Goal: Transaction & Acquisition: Purchase product/service

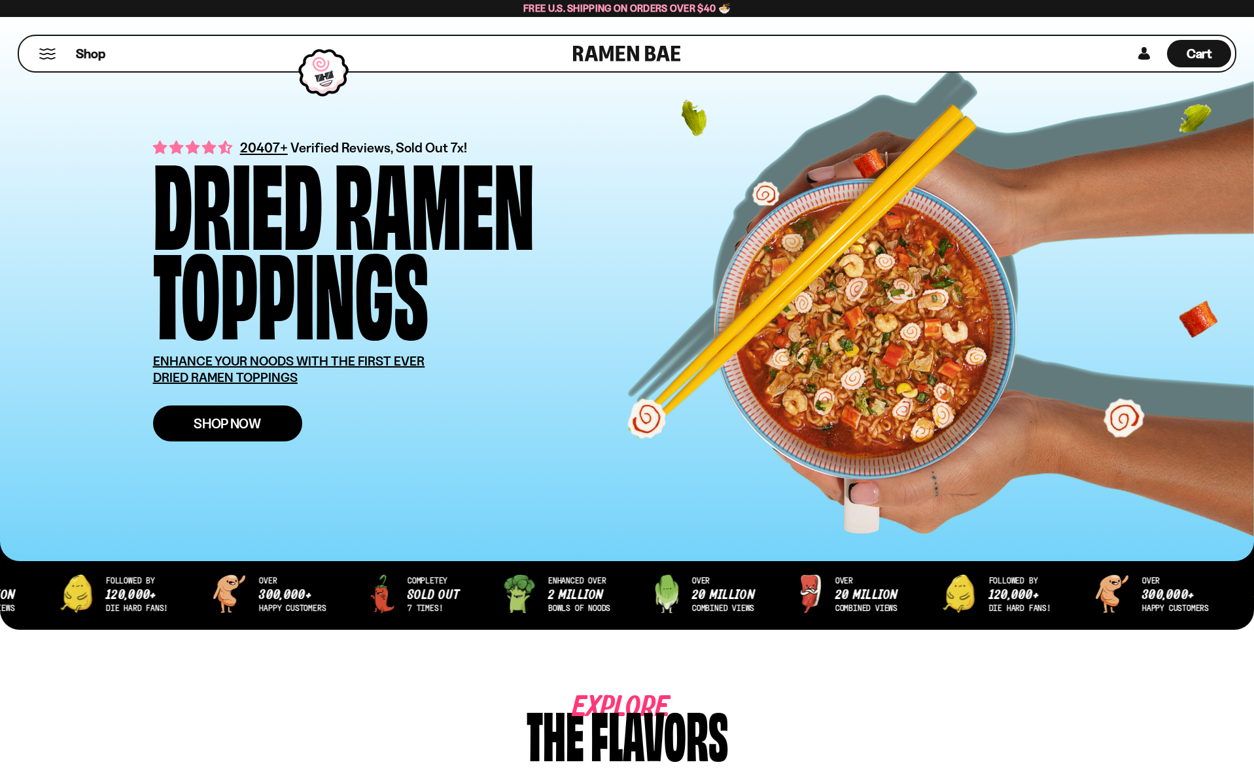
click at [252, 432] on link "Shop Now" at bounding box center [227, 424] width 149 height 36
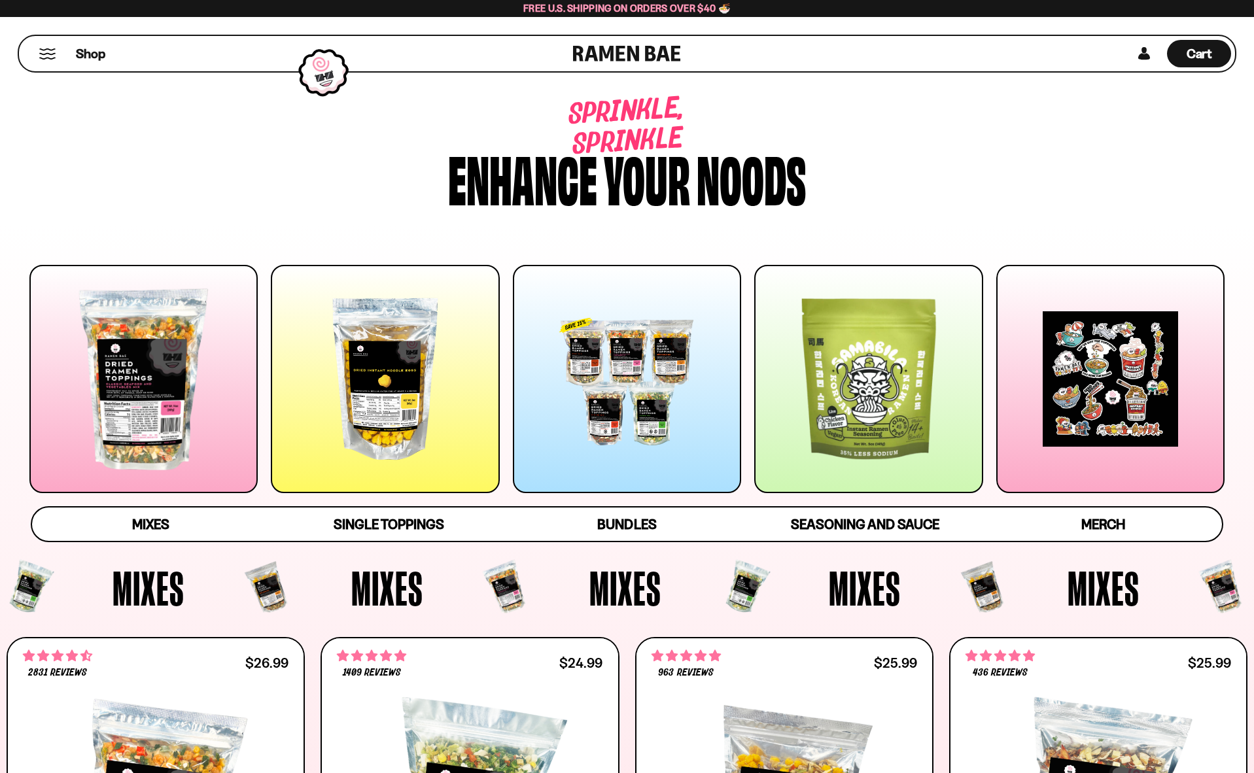
click at [623, 365] on div at bounding box center [627, 379] width 228 height 228
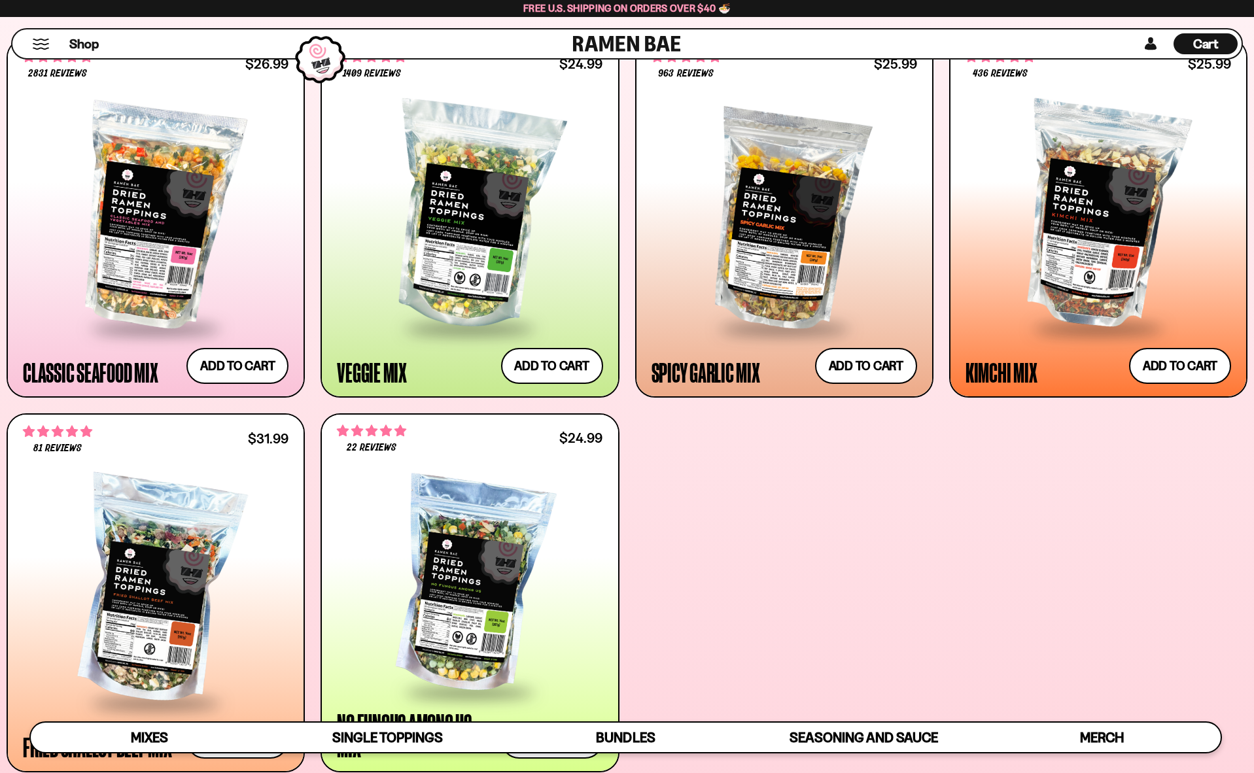
scroll to position [523, 0]
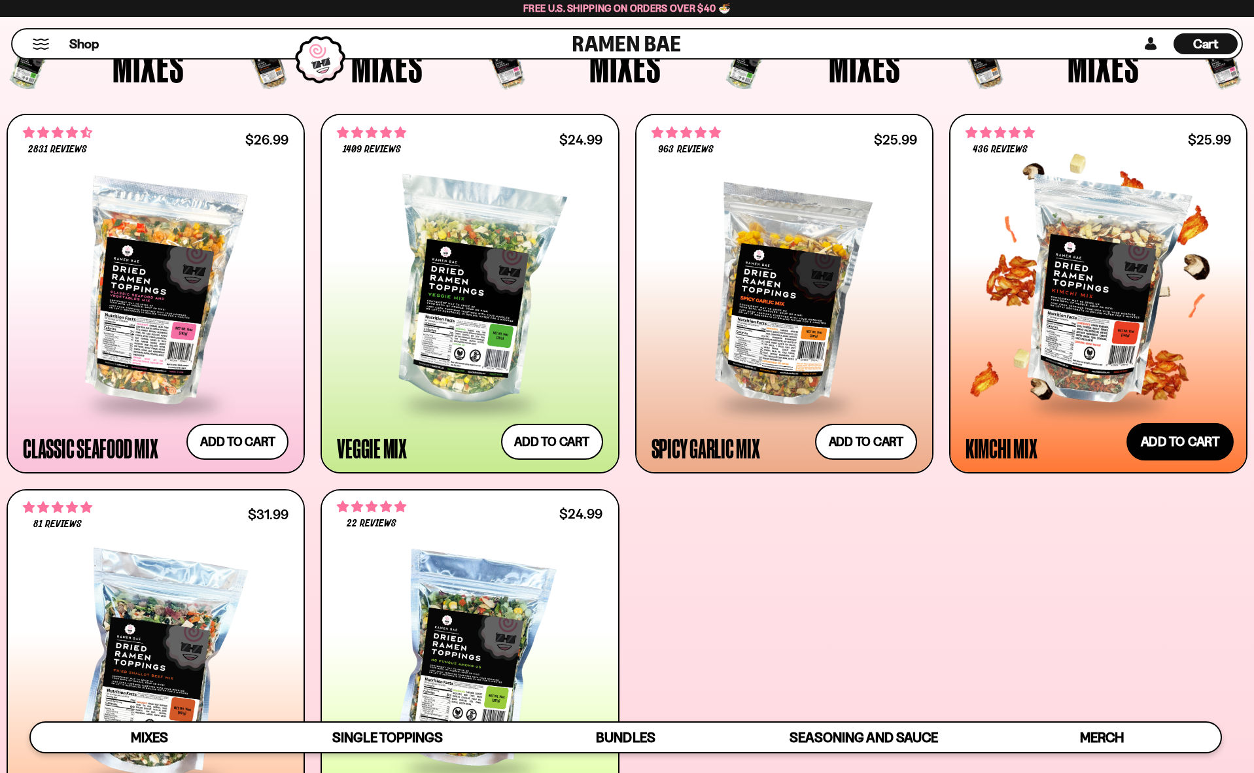
click at [1188, 432] on button "Add to cart Add ― Regular price $25.99 Regular price Sale price $25.99 Unit pri…" at bounding box center [1179, 442] width 107 height 38
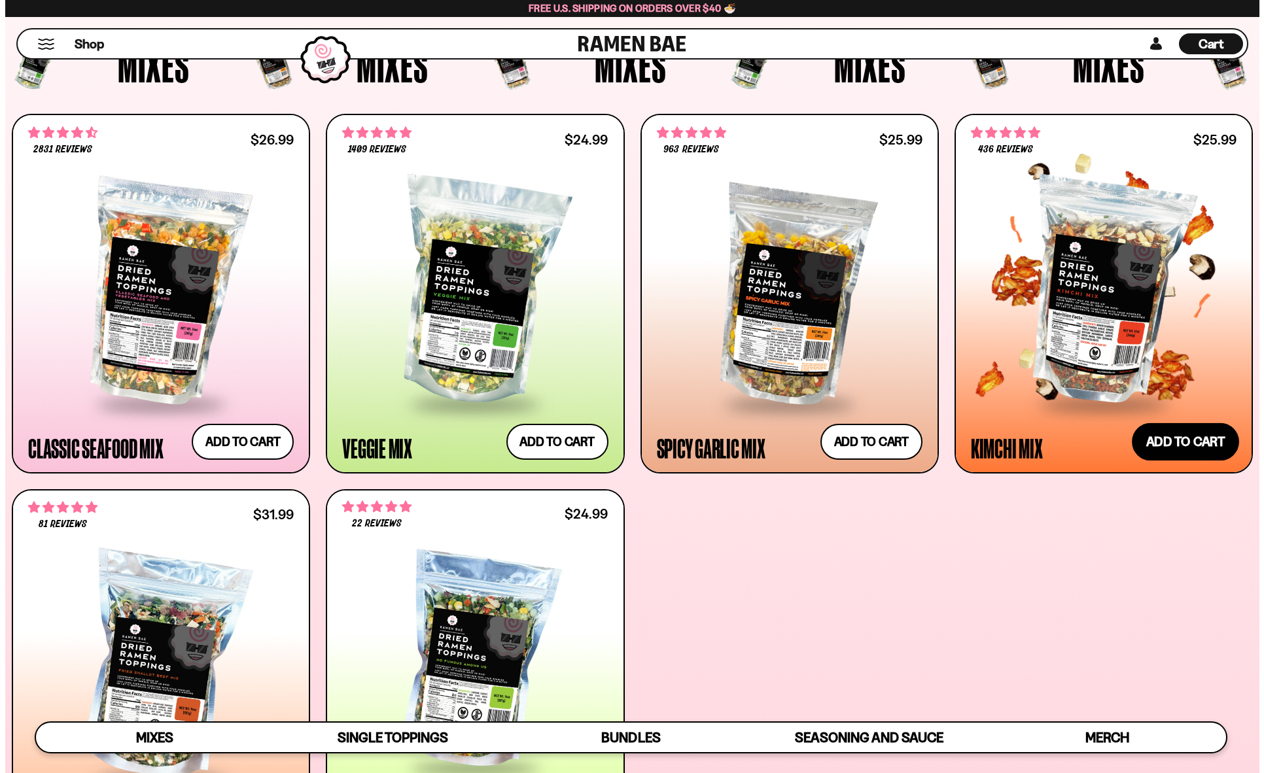
scroll to position [525, 0]
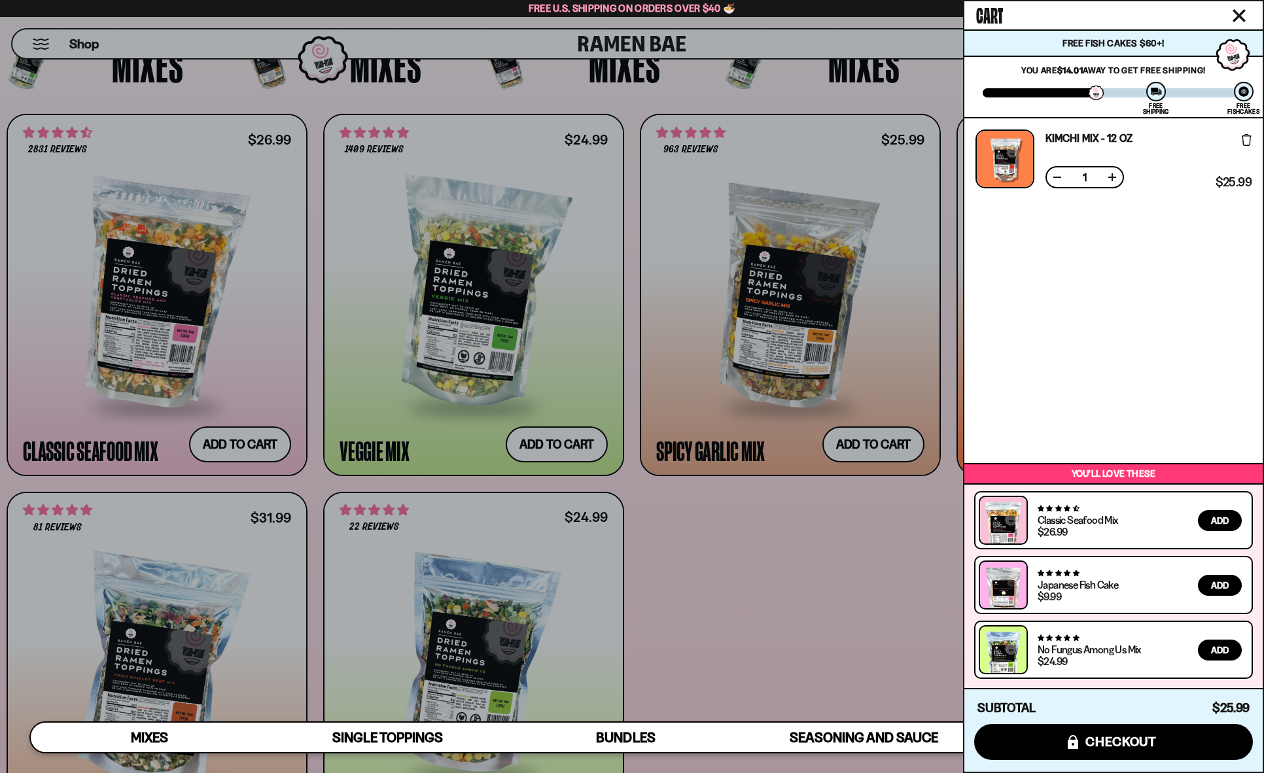
click at [772, 582] on div at bounding box center [632, 386] width 1264 height 773
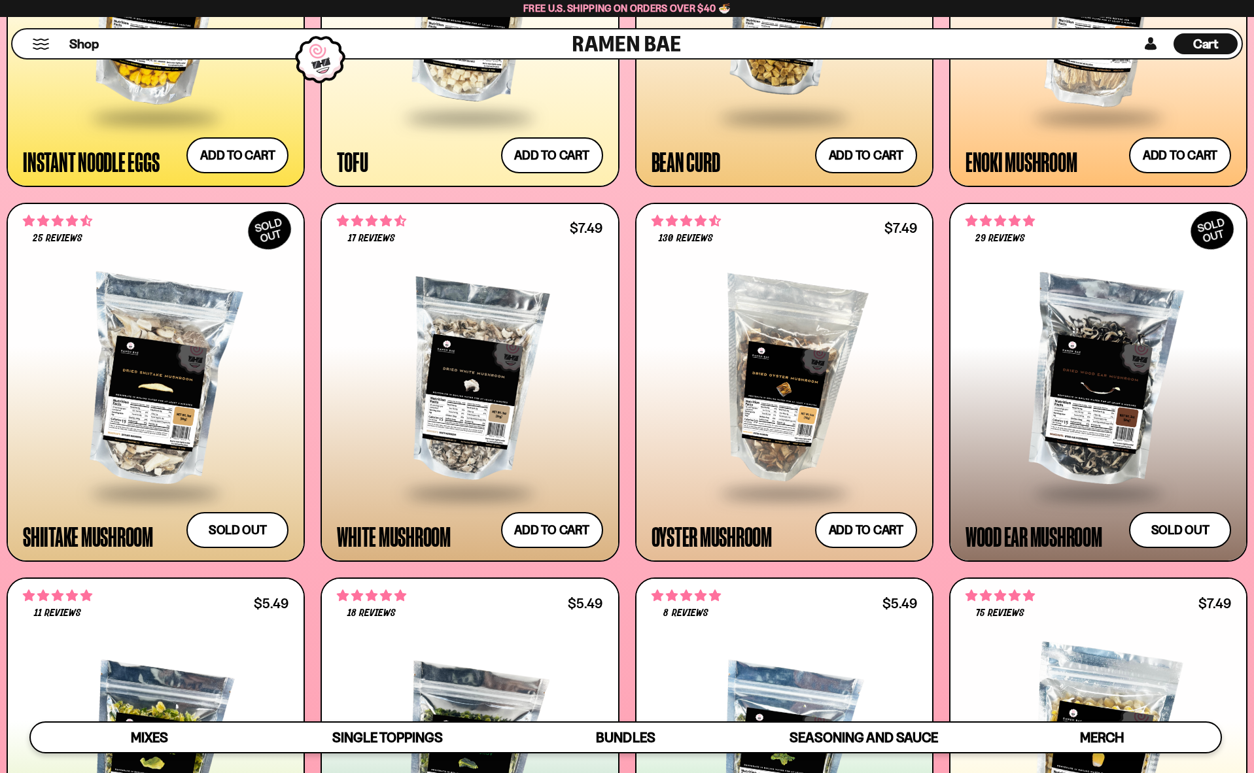
scroll to position [2028, 0]
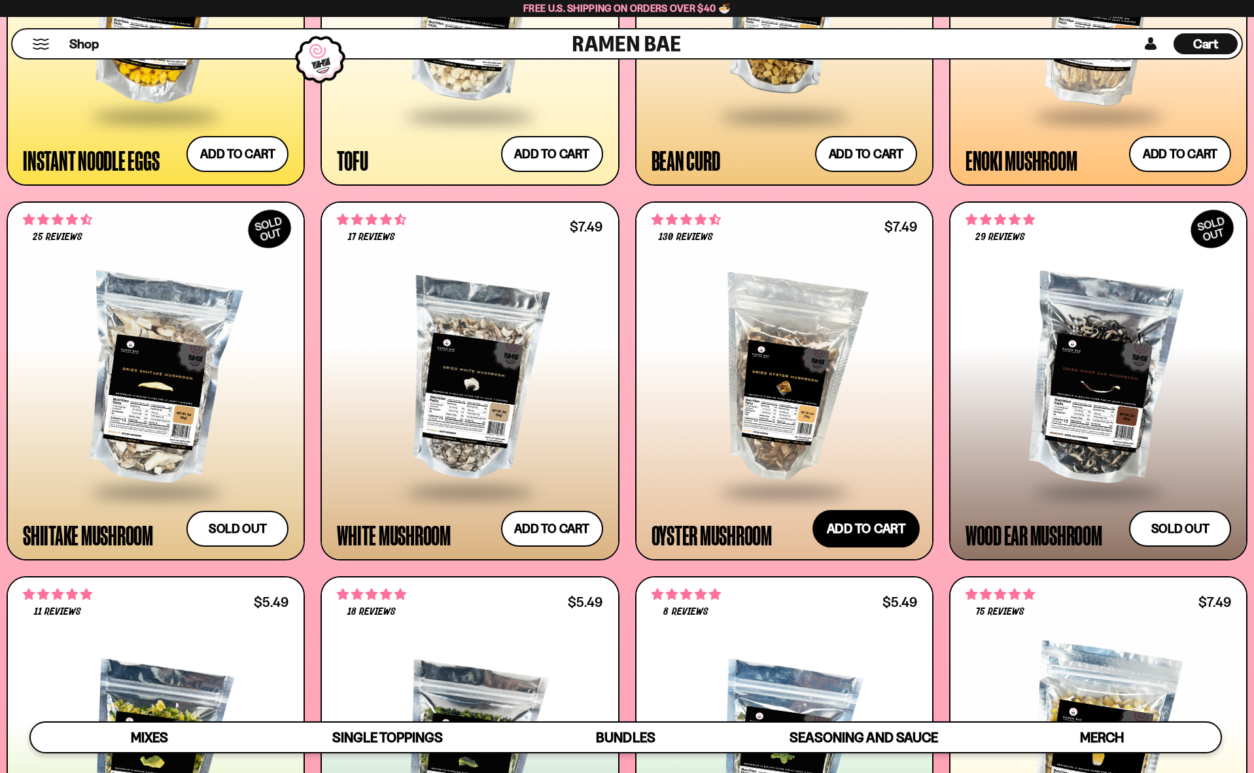
click at [860, 525] on button "Add to cart Add ― Regular price $7.49 Regular price Sale price $7.49 Unit price…" at bounding box center [865, 529] width 107 height 38
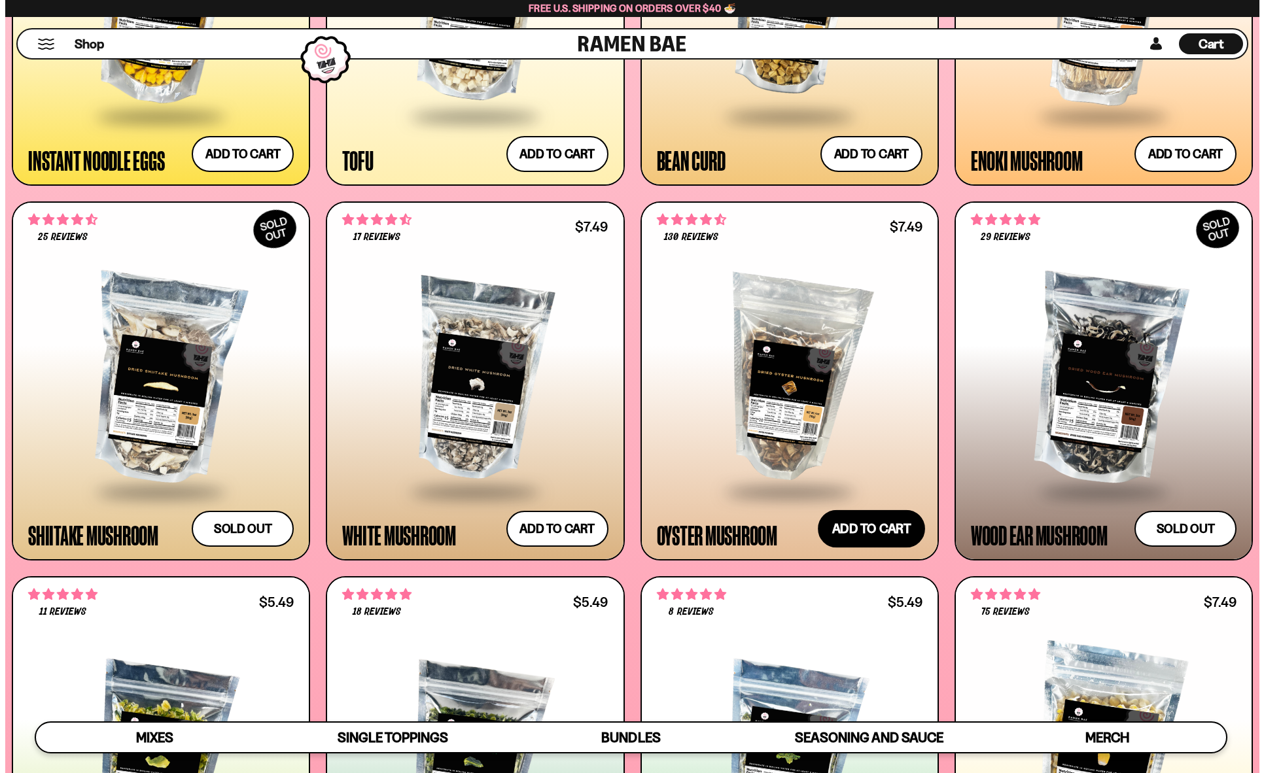
scroll to position [2038, 0]
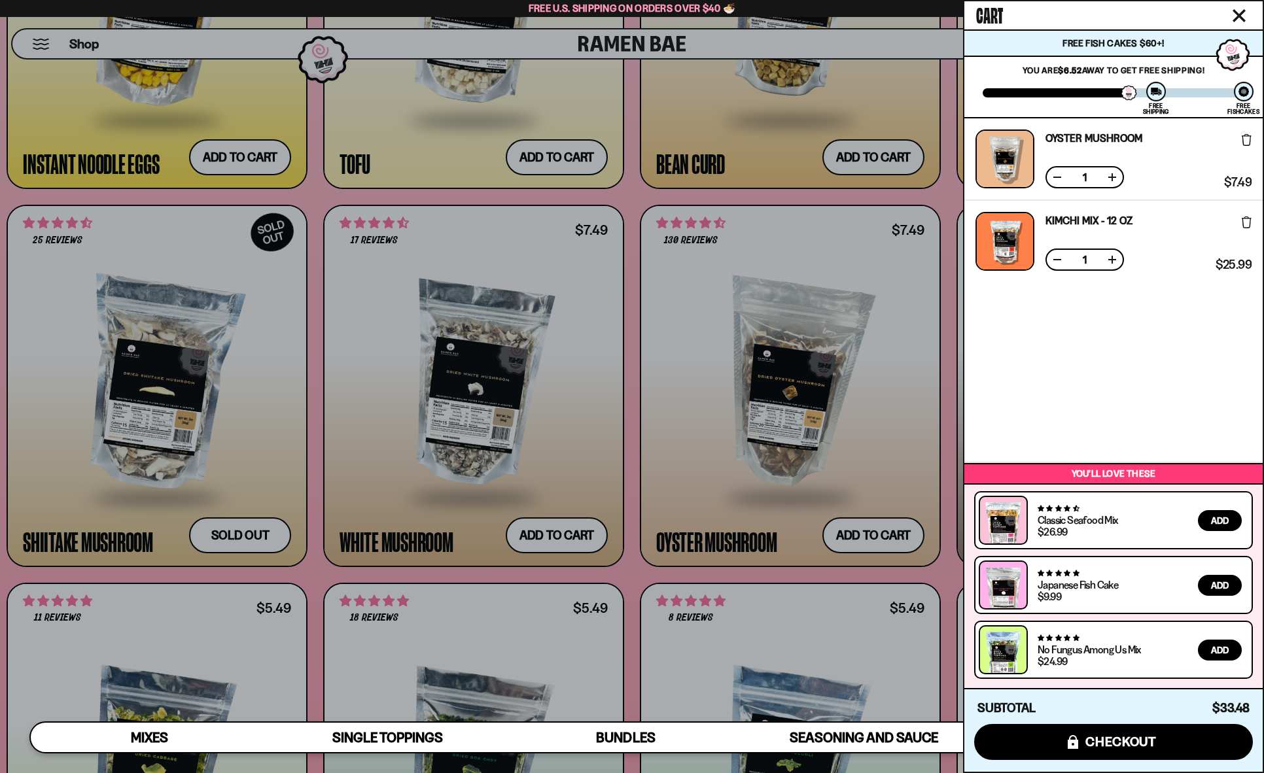
click at [241, 471] on div at bounding box center [632, 386] width 1264 height 773
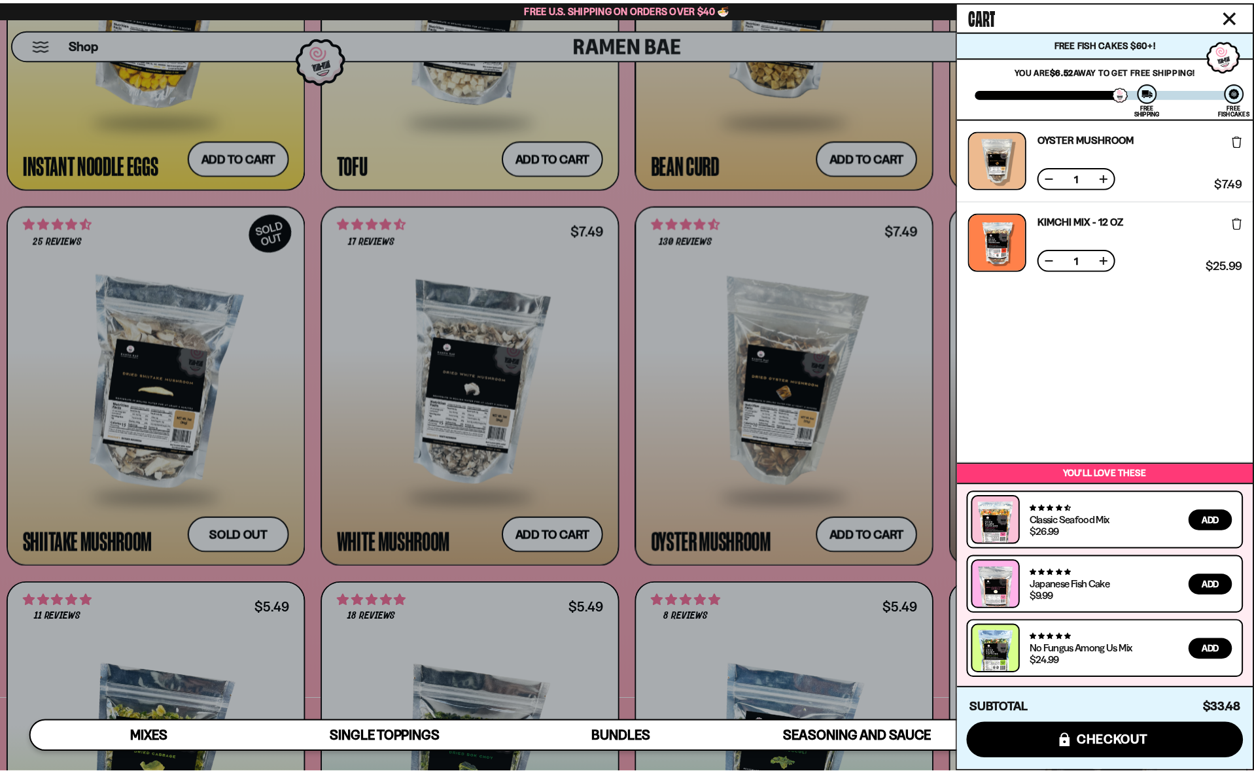
scroll to position [2028, 0]
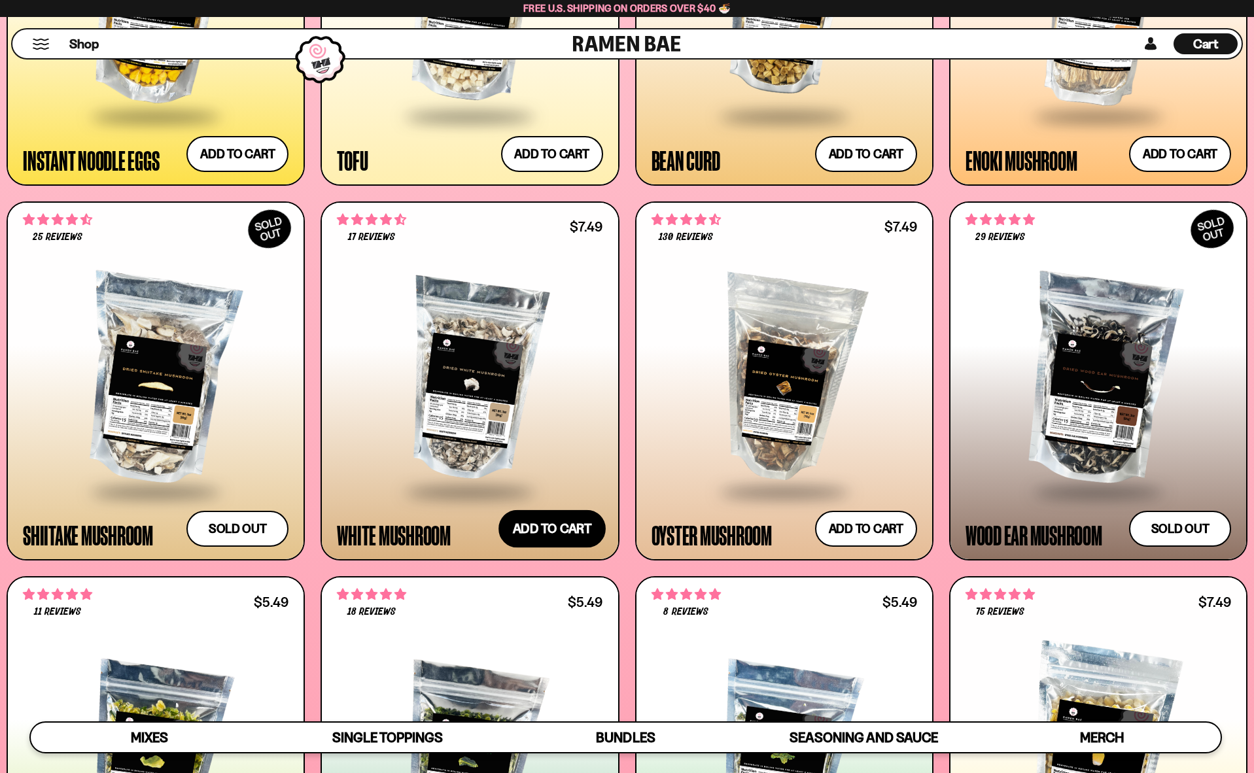
click at [564, 537] on button "Add to cart Add ― Regular price $7.49 Regular price Sale price $7.49 Unit price…" at bounding box center [551, 529] width 107 height 38
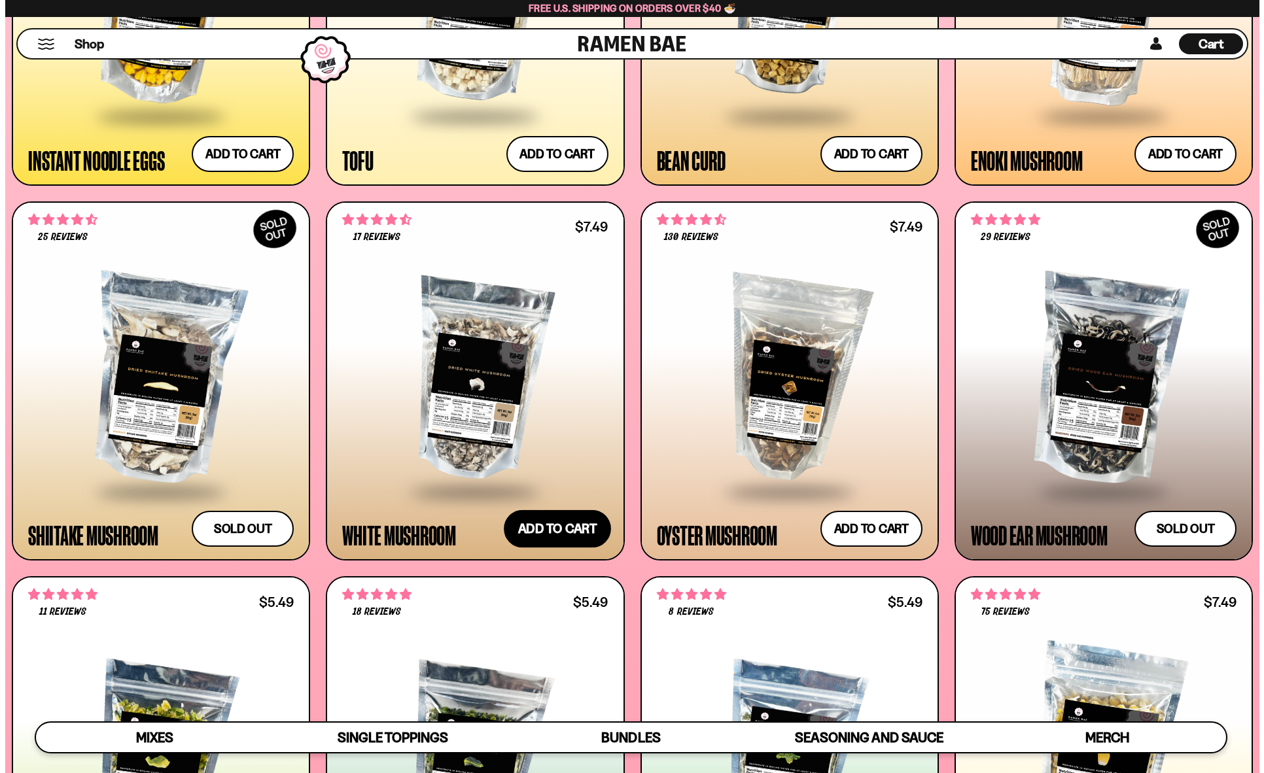
scroll to position [2038, 0]
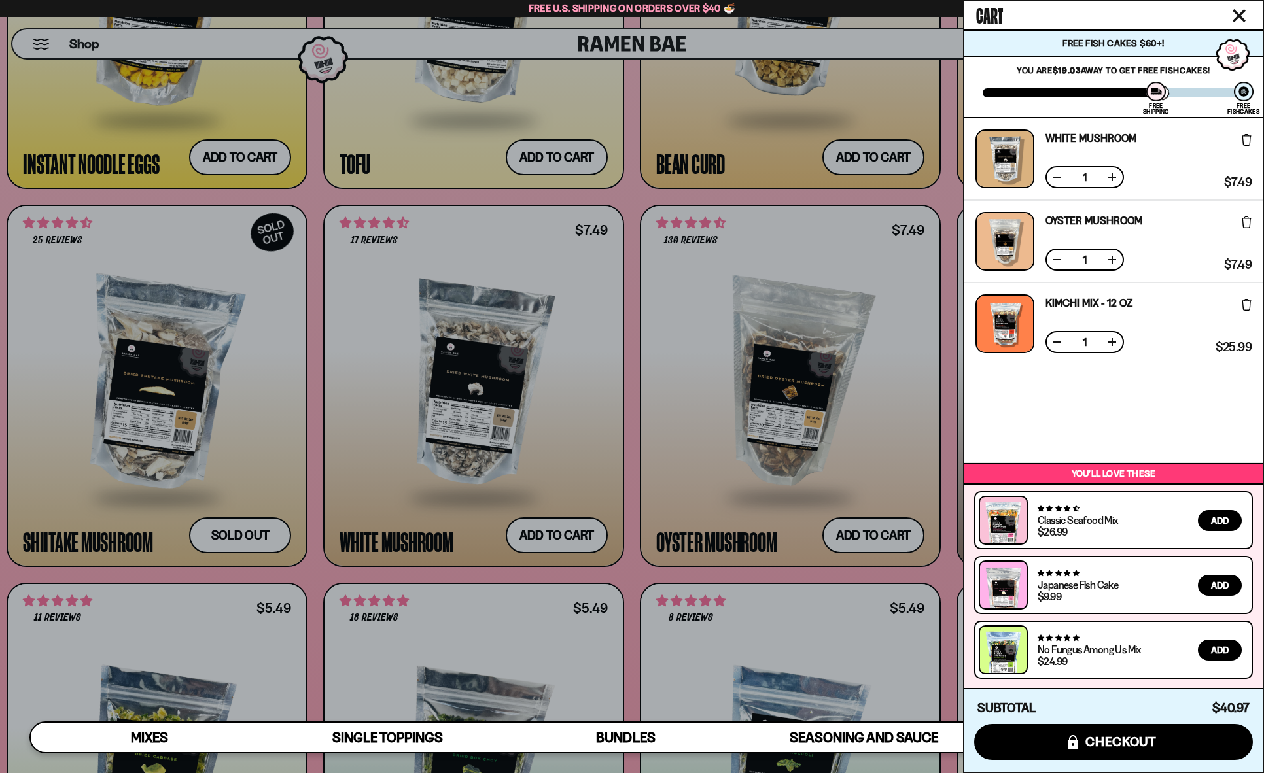
click at [472, 515] on div at bounding box center [632, 386] width 1264 height 773
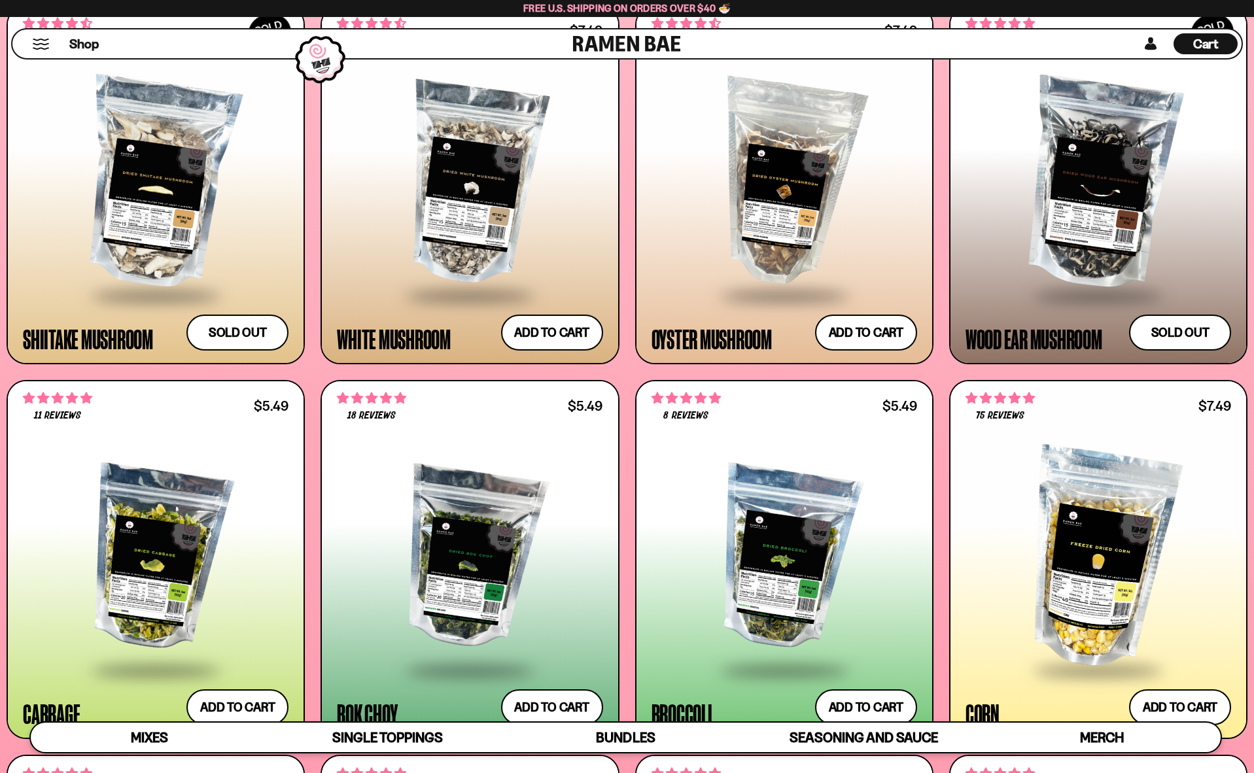
scroll to position [2485, 0]
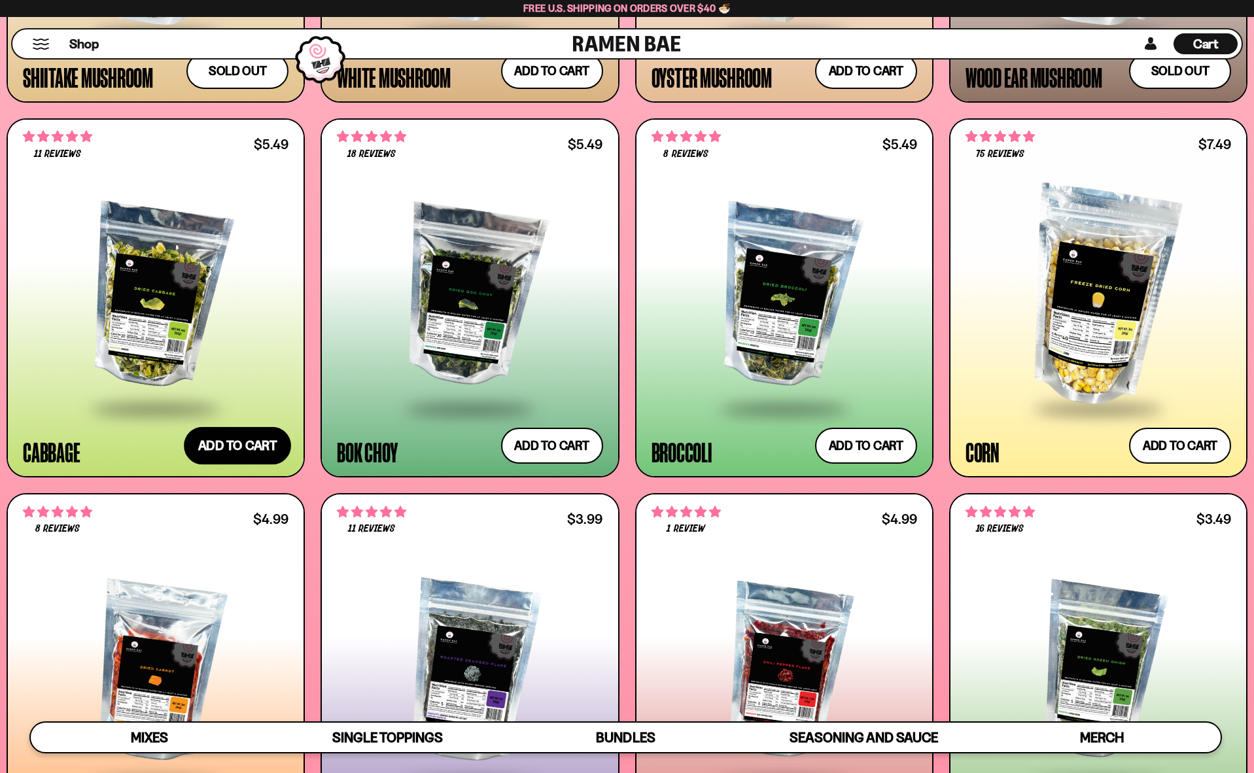
click at [231, 448] on button "Add to cart Add ― Regular price $5.49 Regular price Sale price $5.49 Unit price…" at bounding box center [237, 446] width 107 height 38
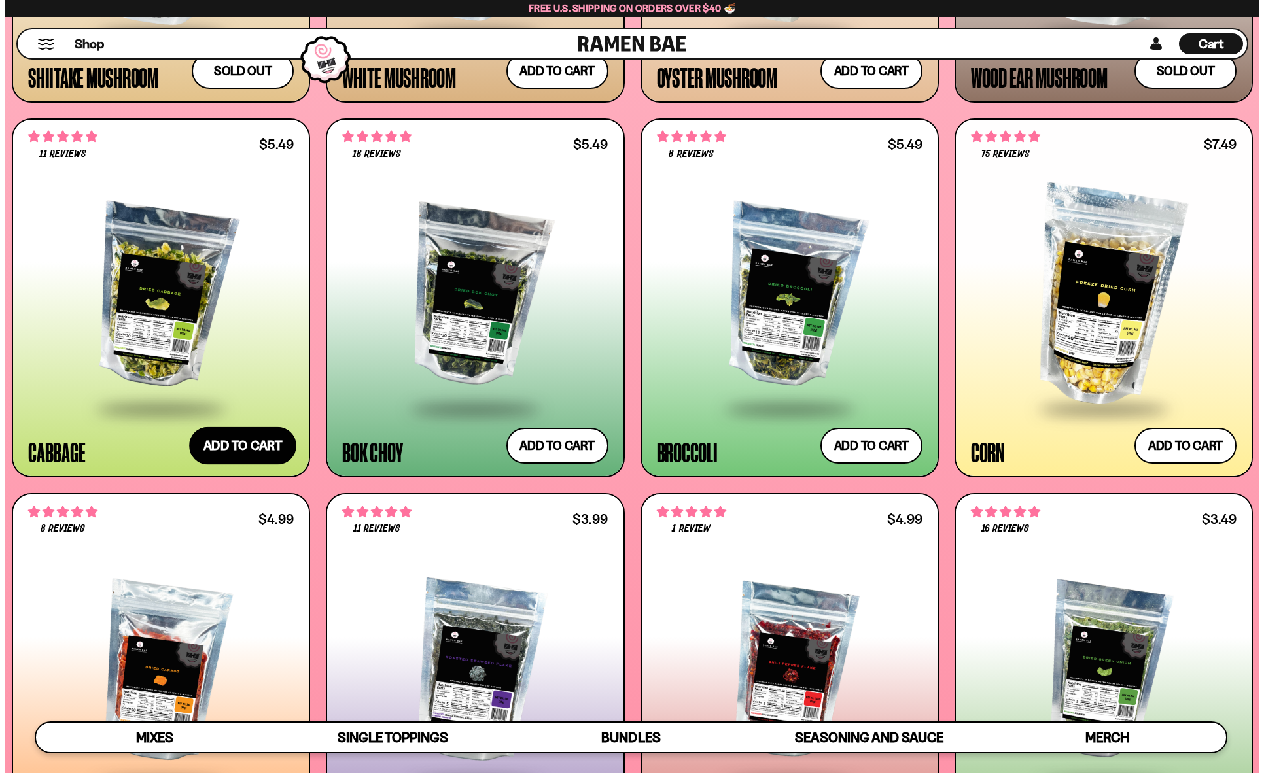
scroll to position [2499, 0]
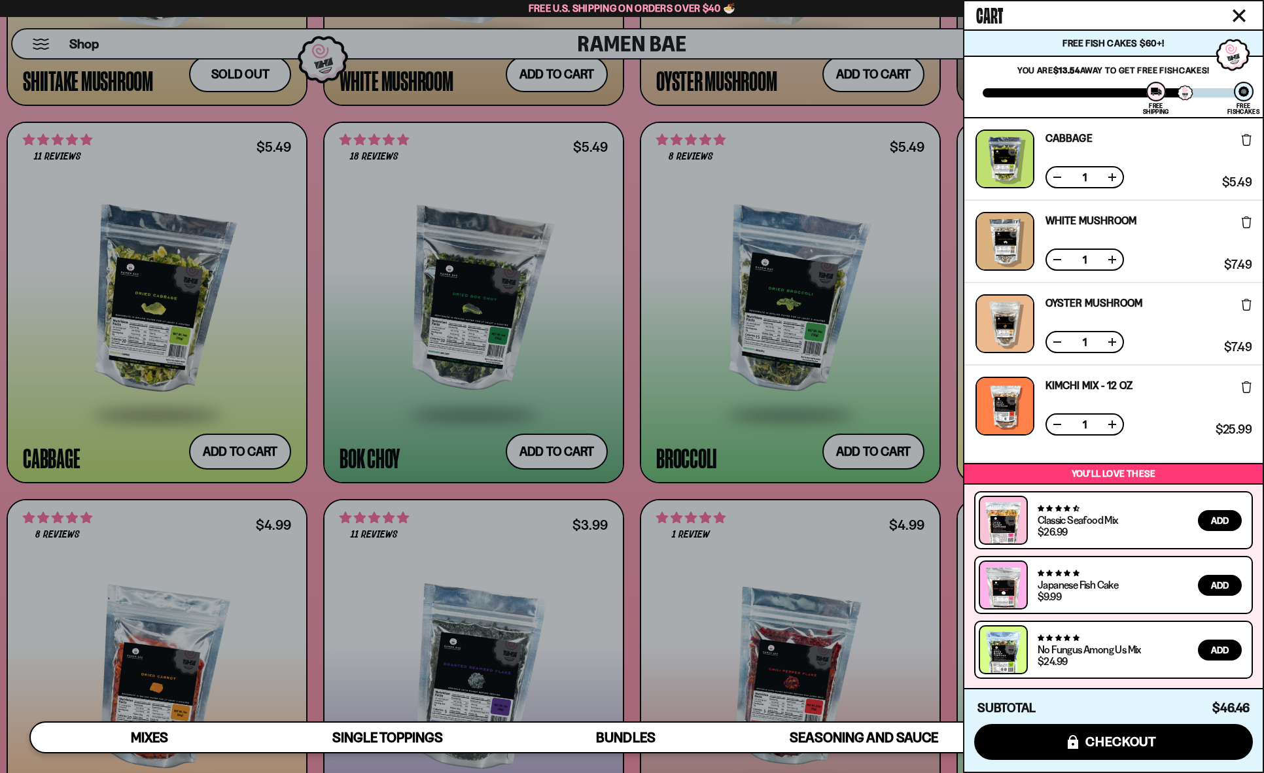
click at [310, 459] on div at bounding box center [632, 386] width 1264 height 773
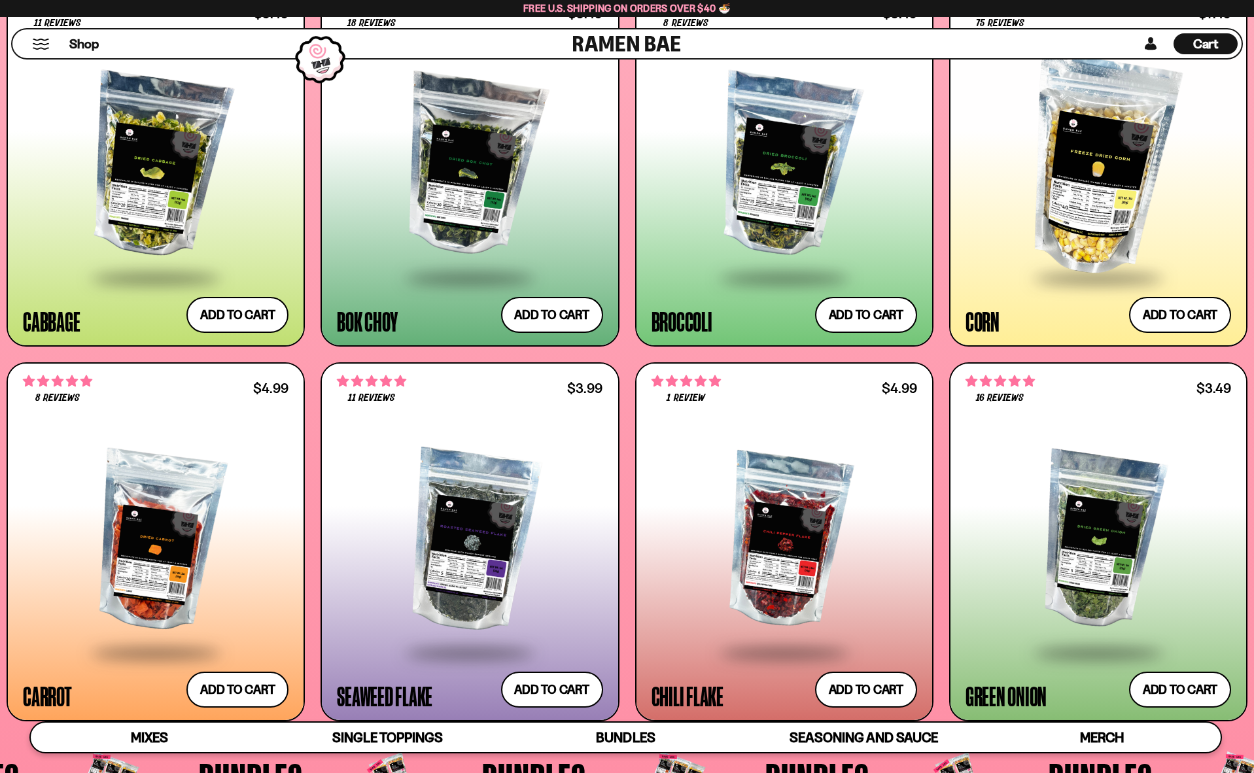
scroll to position [2682, 0]
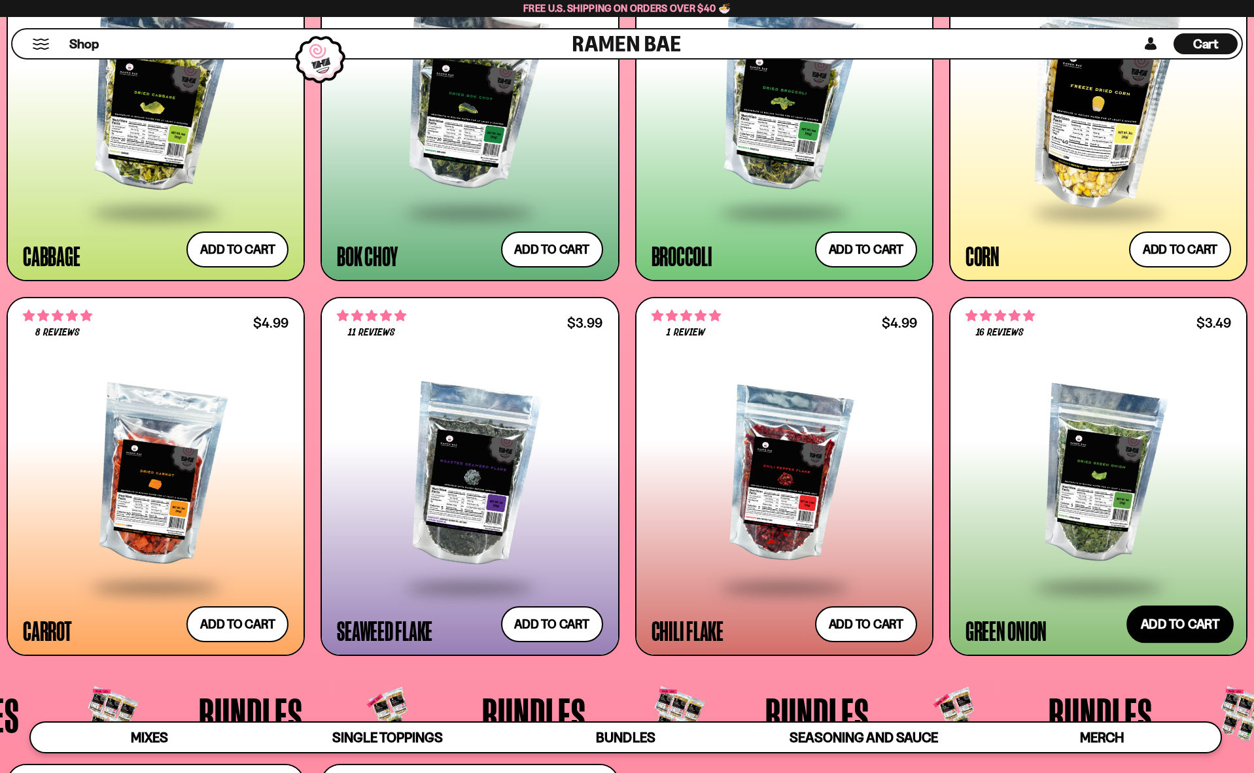
click at [1163, 634] on button "Add to cart Add ― Regular price $3.49 Regular price Sale price $3.49 Unit price…" at bounding box center [1179, 625] width 107 height 38
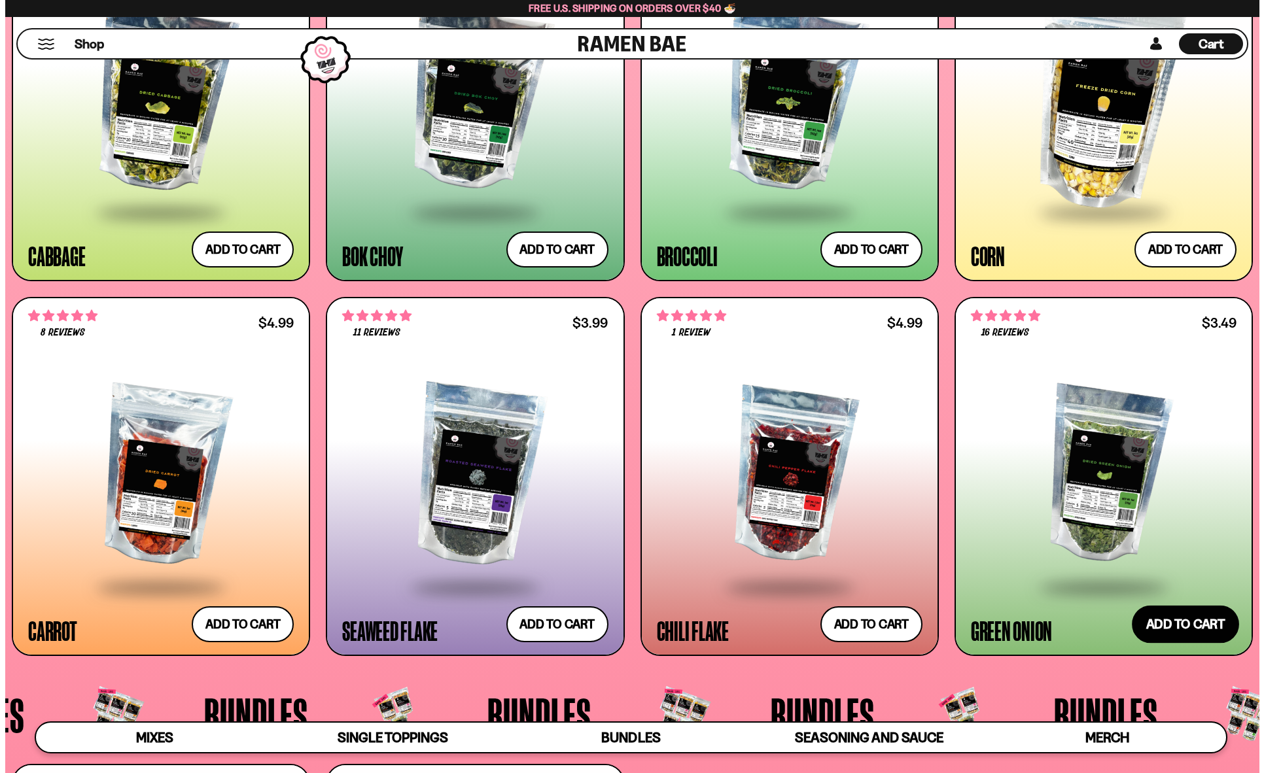
scroll to position [2699, 0]
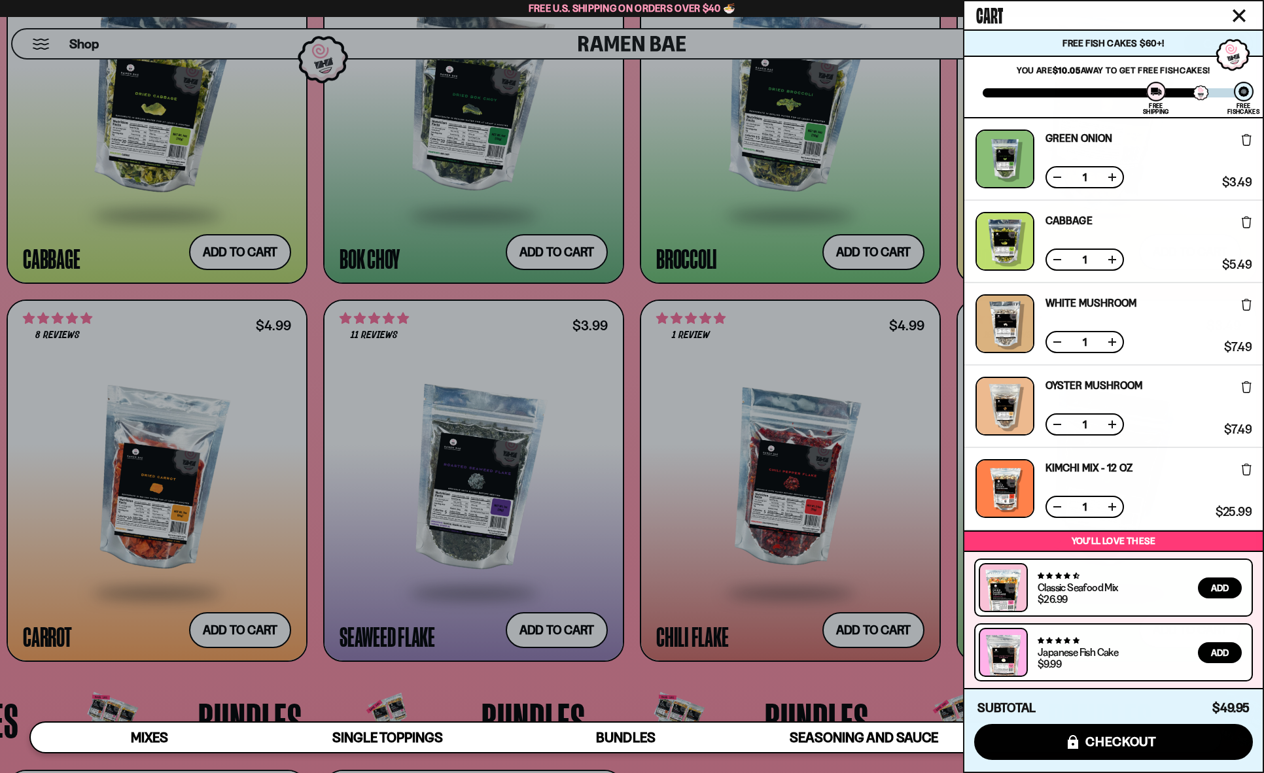
click at [918, 283] on div at bounding box center [632, 386] width 1264 height 773
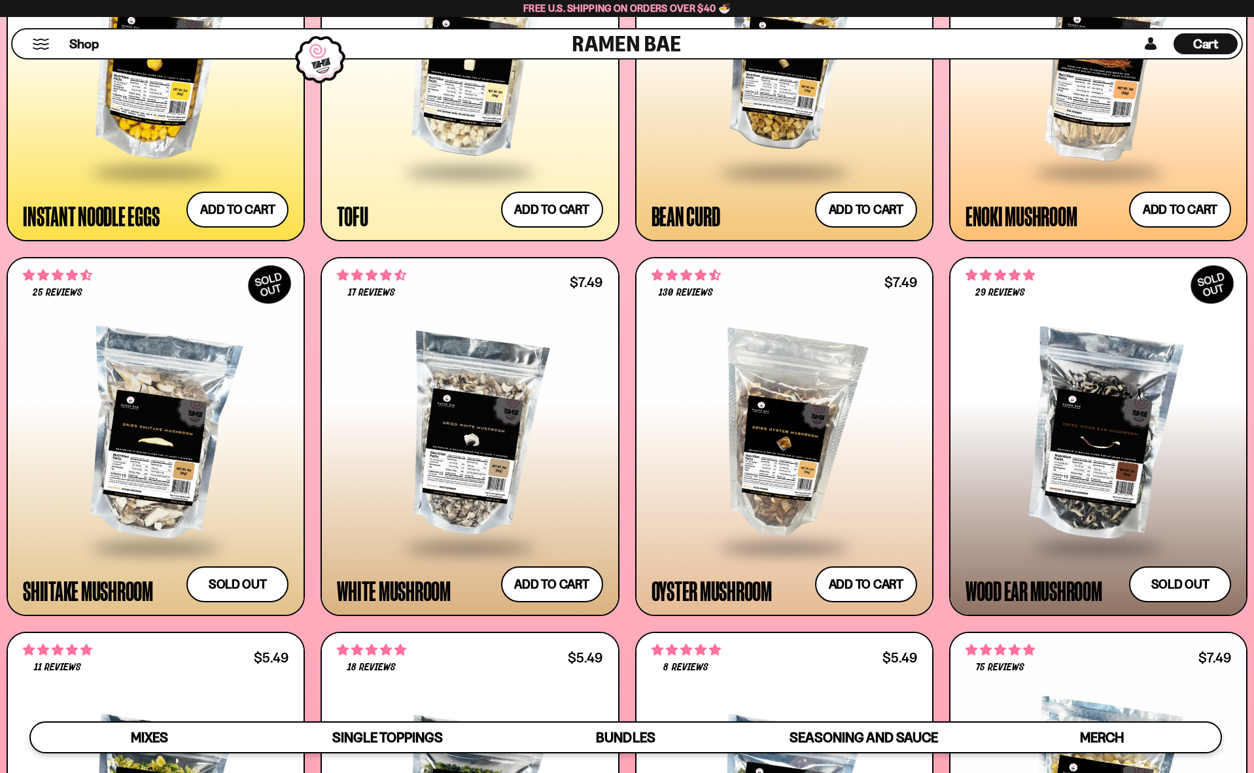
scroll to position [1962, 0]
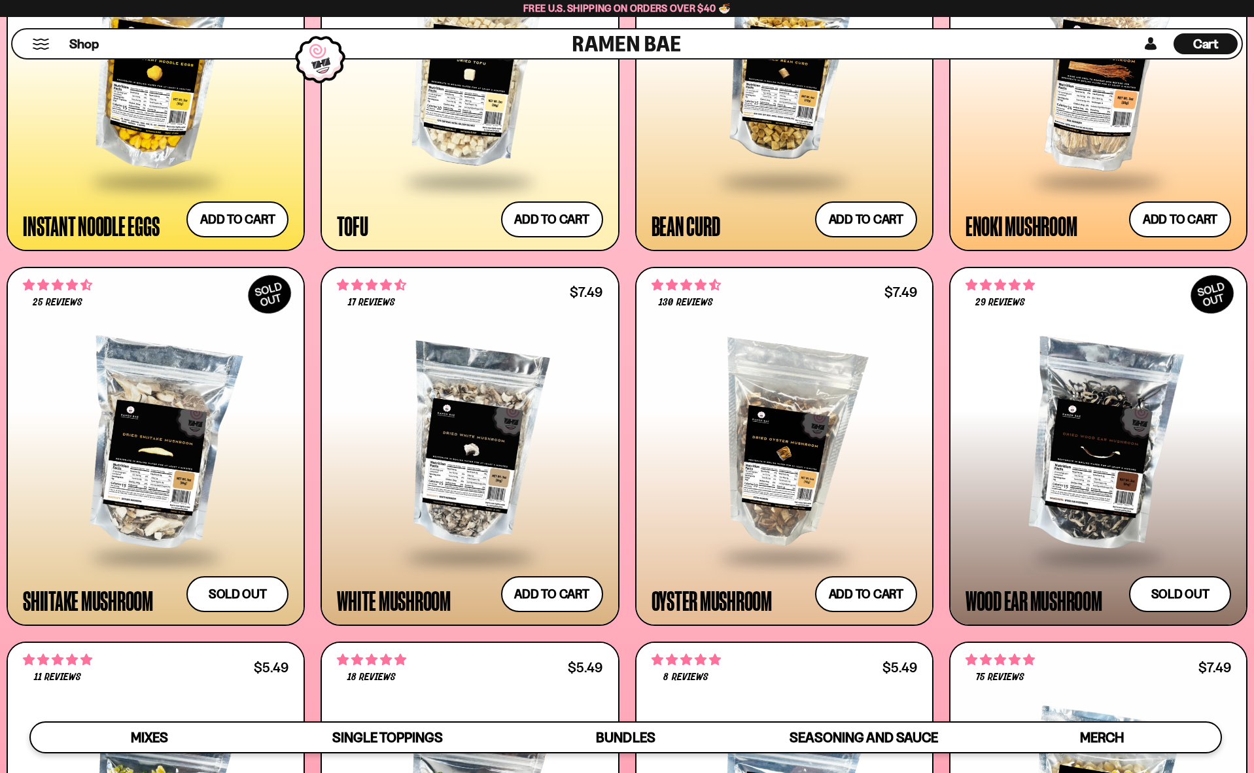
click at [1203, 44] on span "Cart" at bounding box center [1206, 44] width 26 height 16
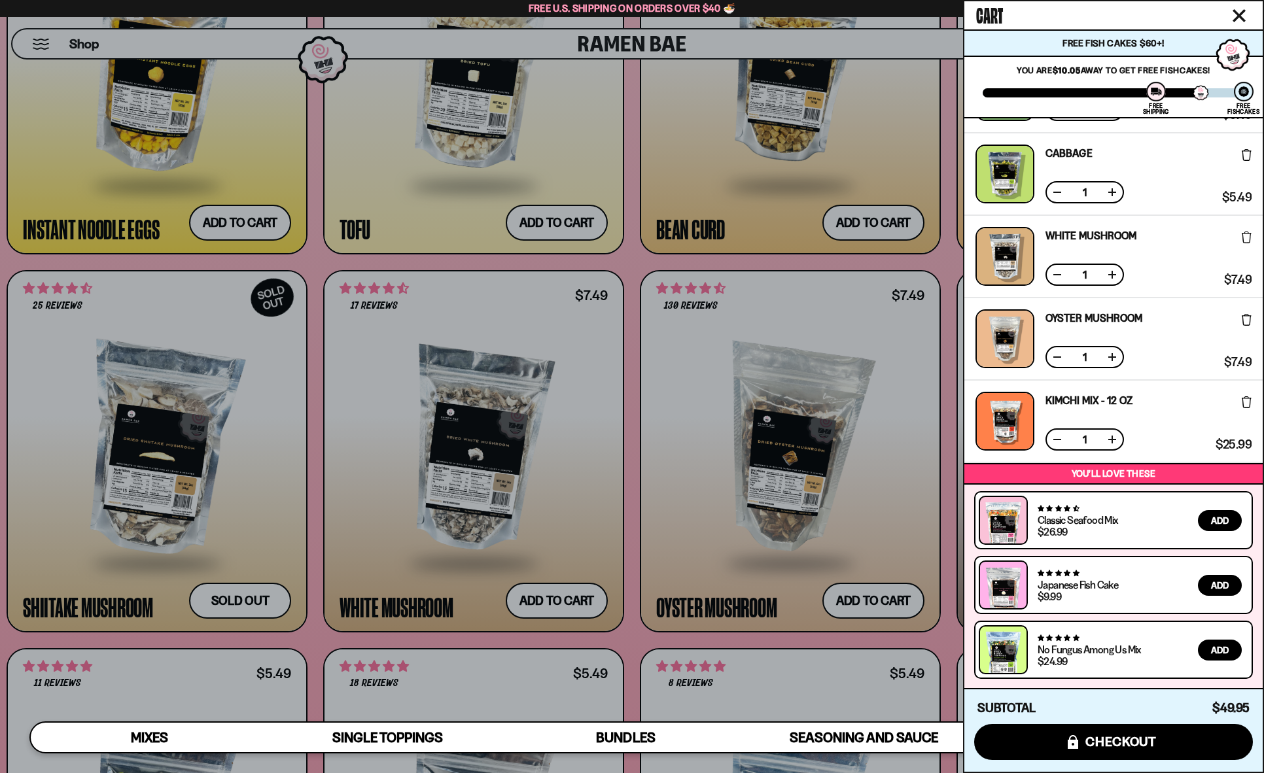
scroll to position [0, 0]
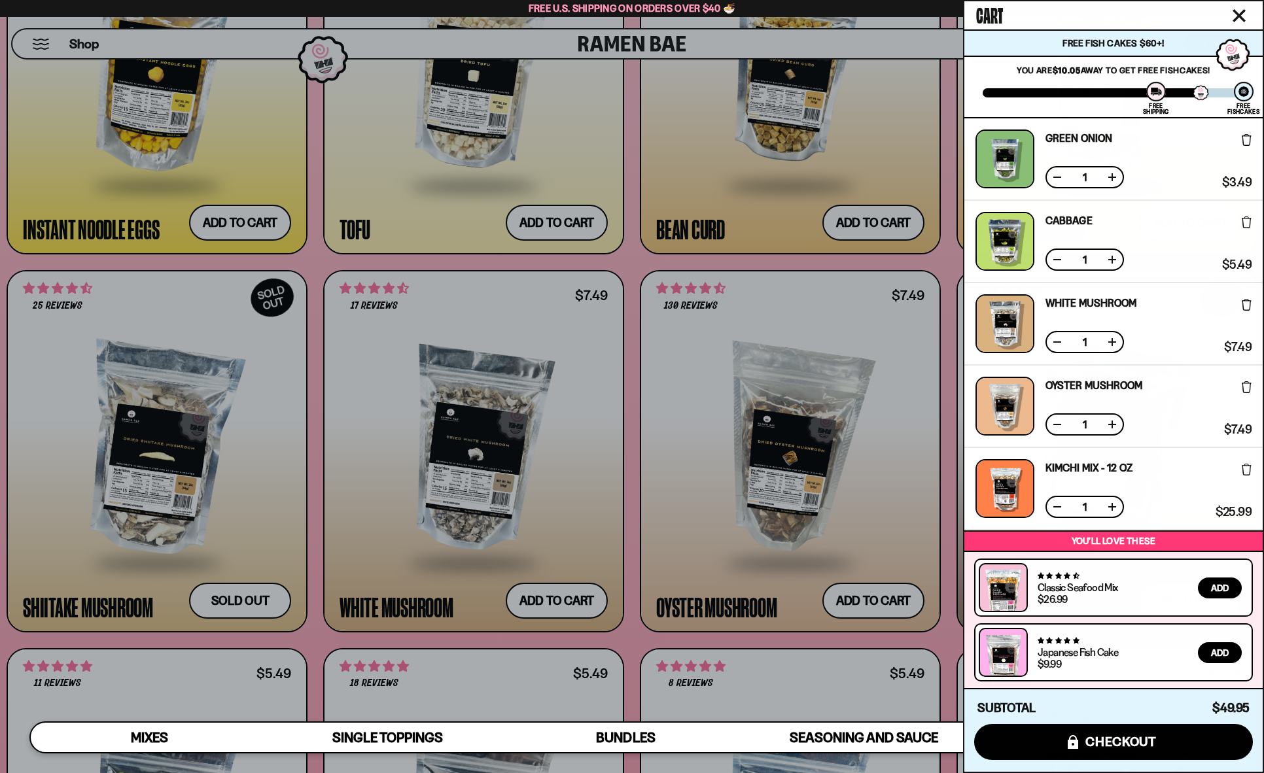
click at [1248, 17] on button "Close cart" at bounding box center [1239, 16] width 20 height 20
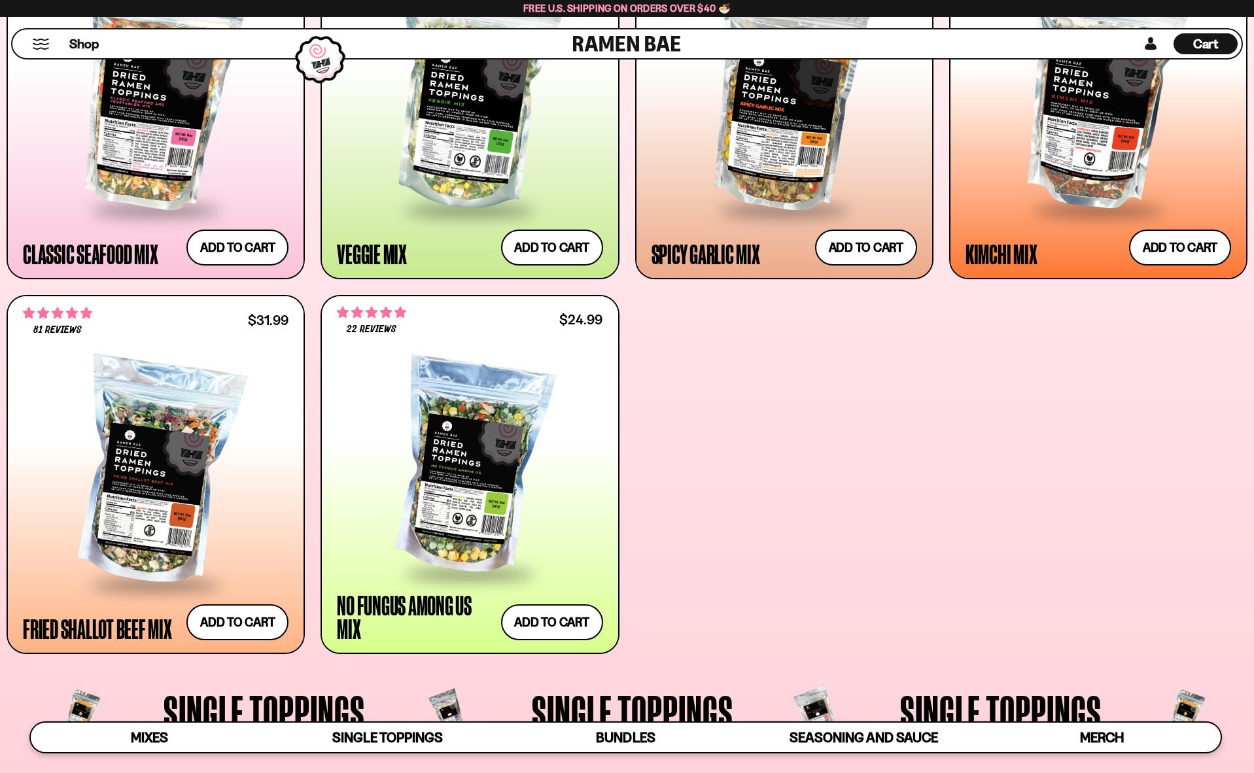
scroll to position [719, 0]
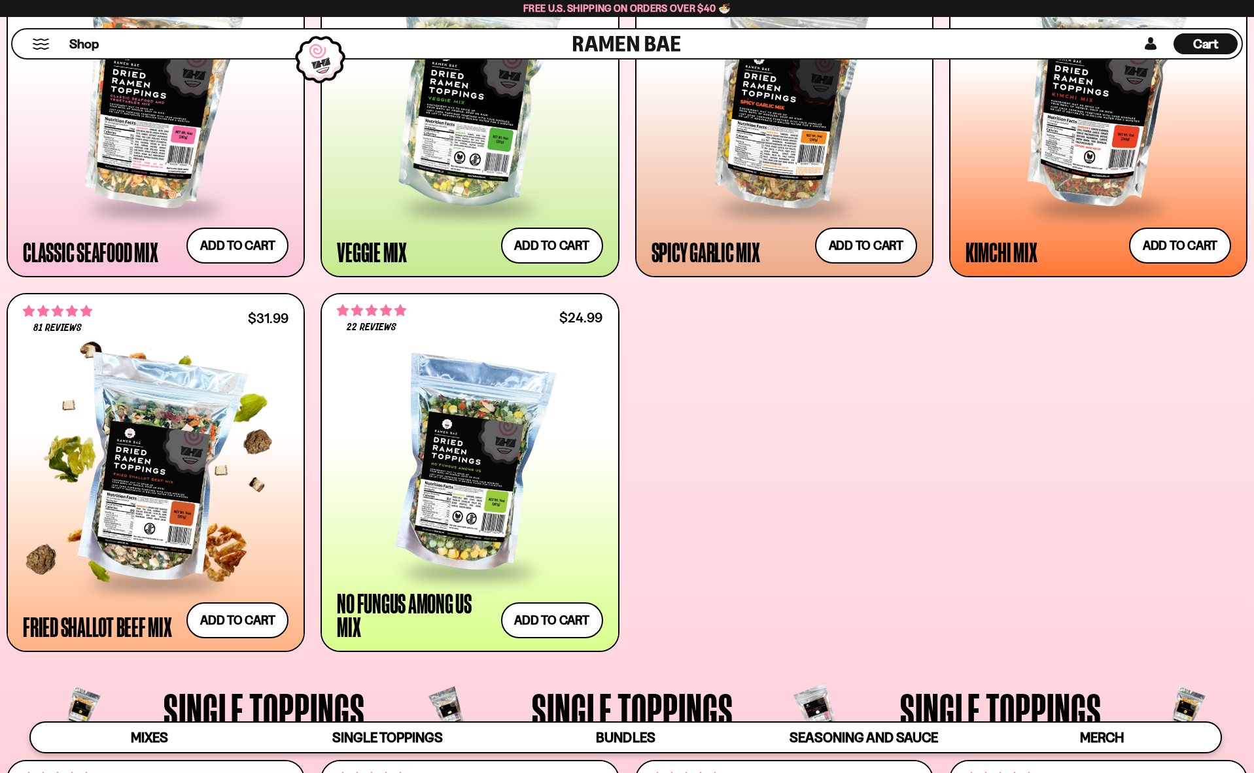
click at [143, 480] on div at bounding box center [156, 471] width 266 height 220
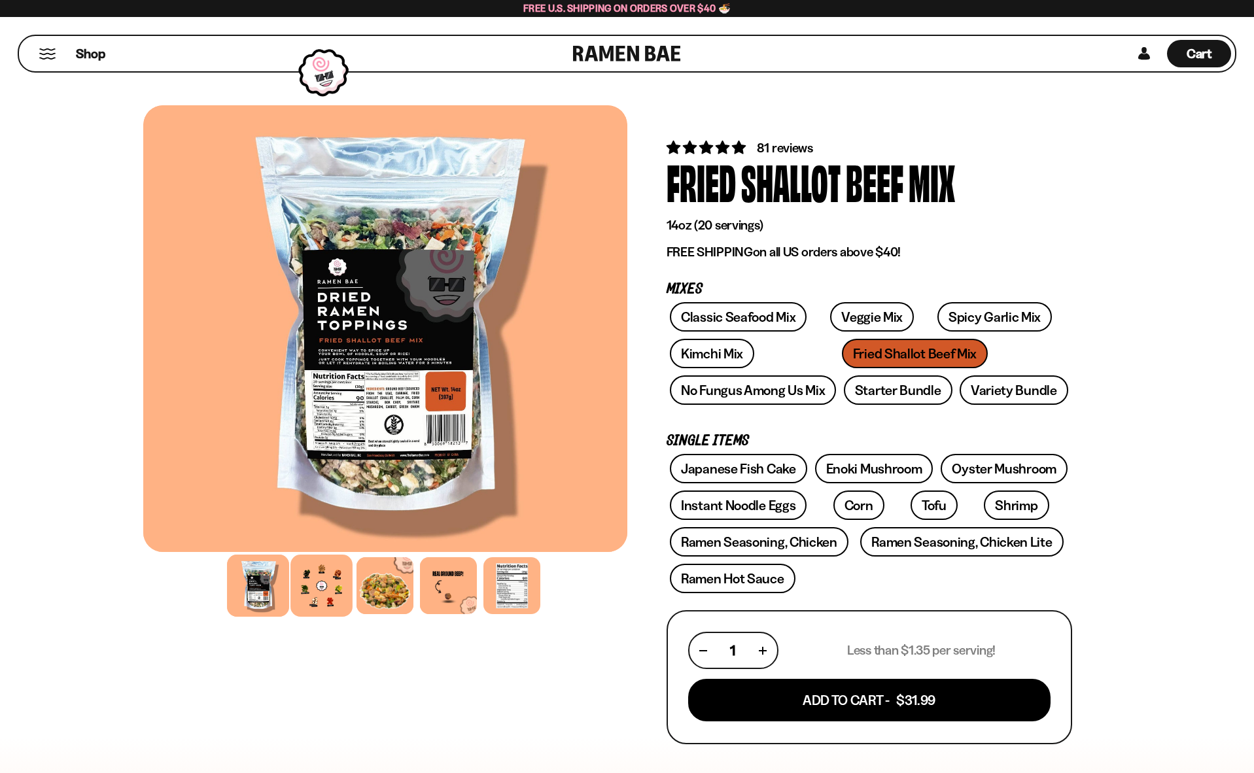
click at [328, 583] on div at bounding box center [321, 586] width 62 height 62
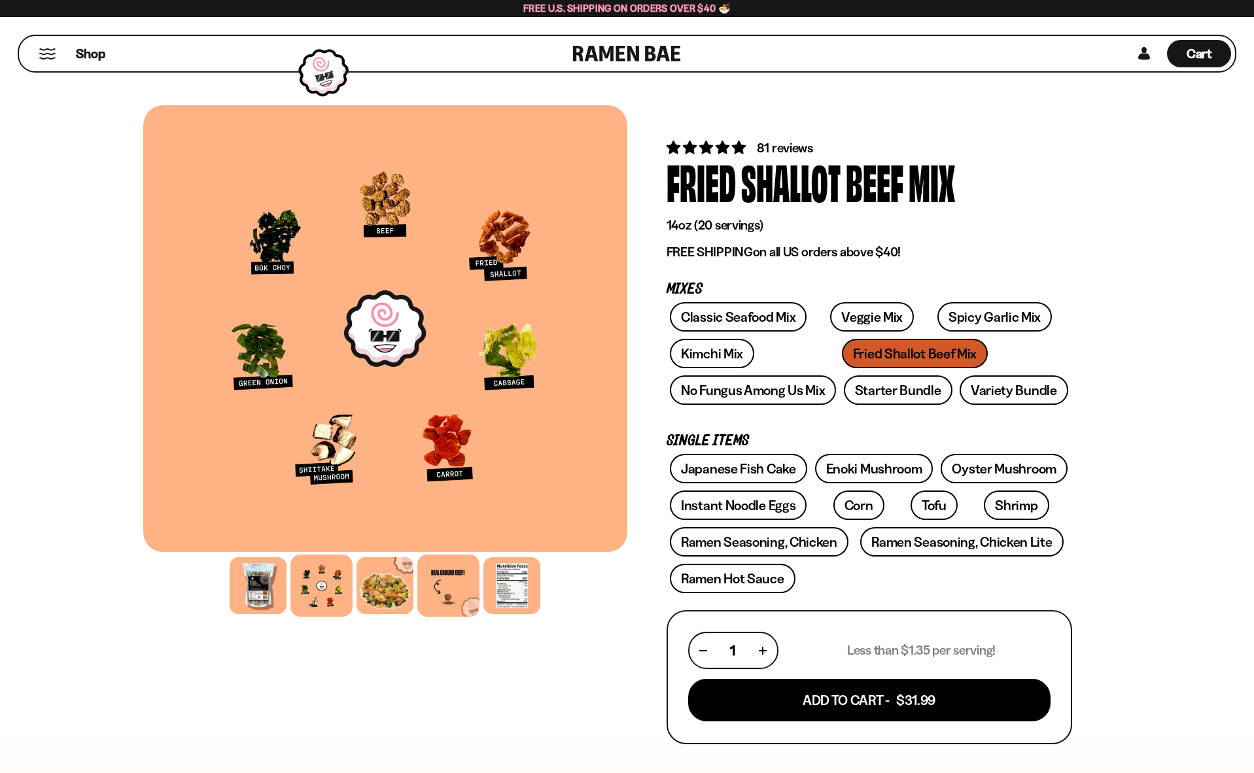
click at [433, 566] on div at bounding box center [448, 586] width 62 height 62
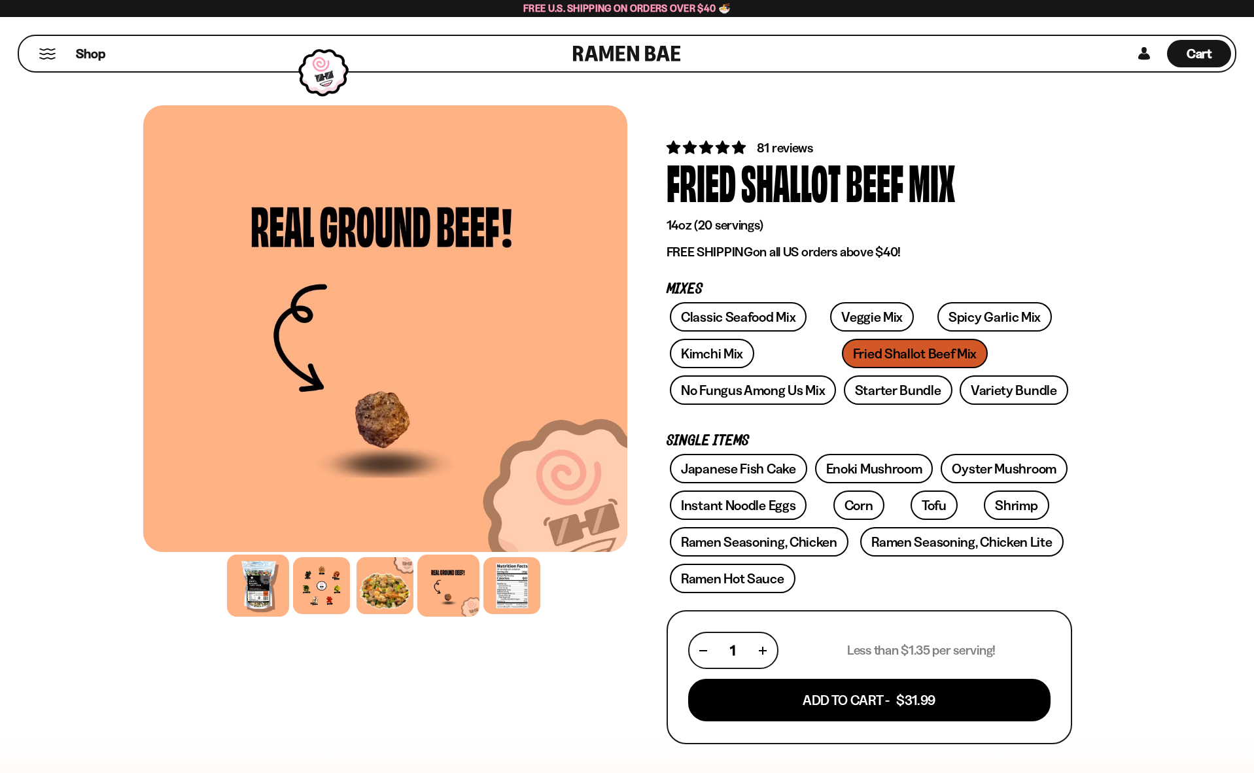
click at [247, 585] on div at bounding box center [258, 586] width 62 height 62
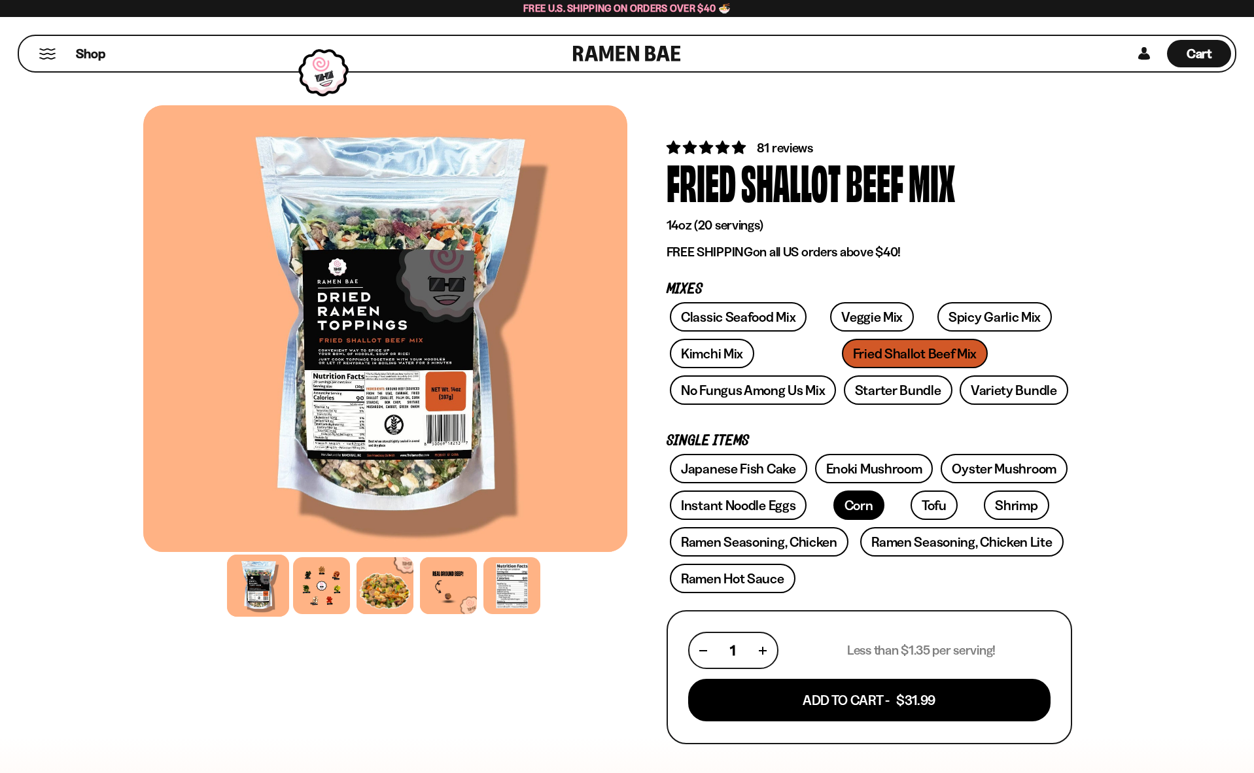
click at [833, 497] on link "Corn" at bounding box center [858, 505] width 51 height 29
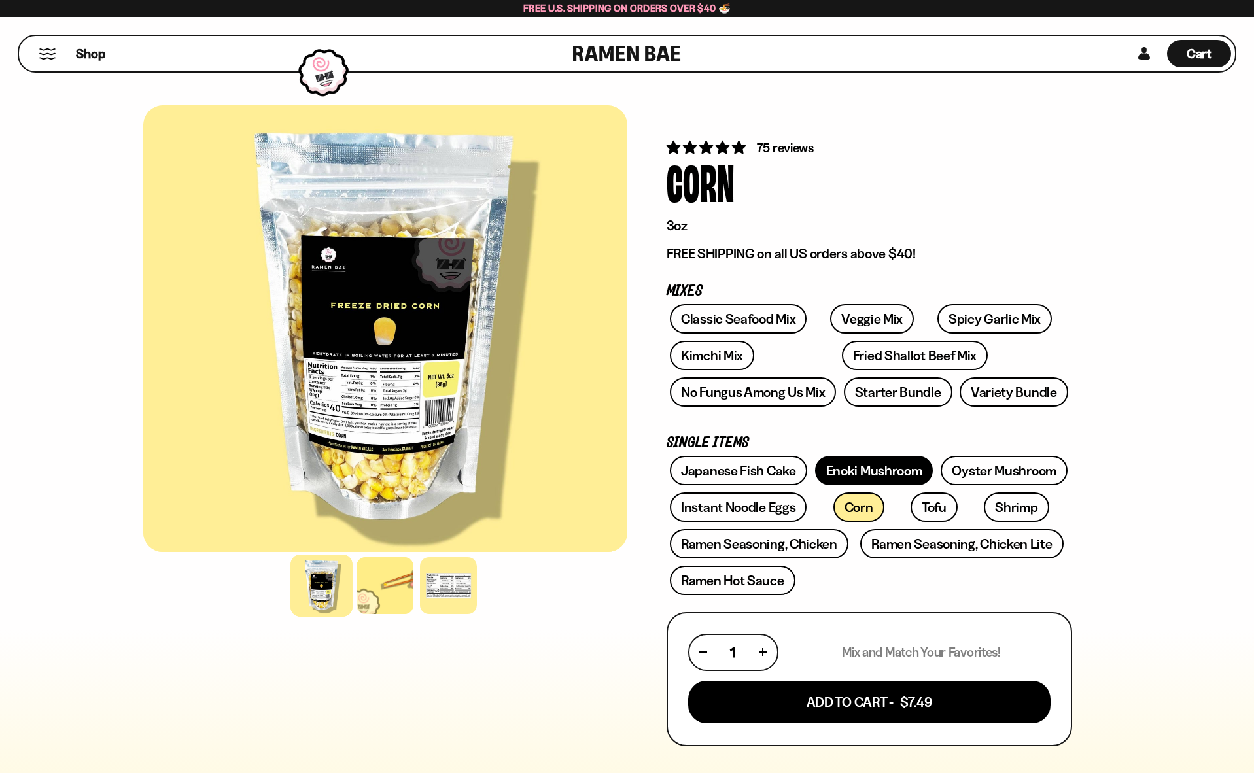
click at [865, 461] on link "Enoki Mushroom" at bounding box center [874, 470] width 118 height 29
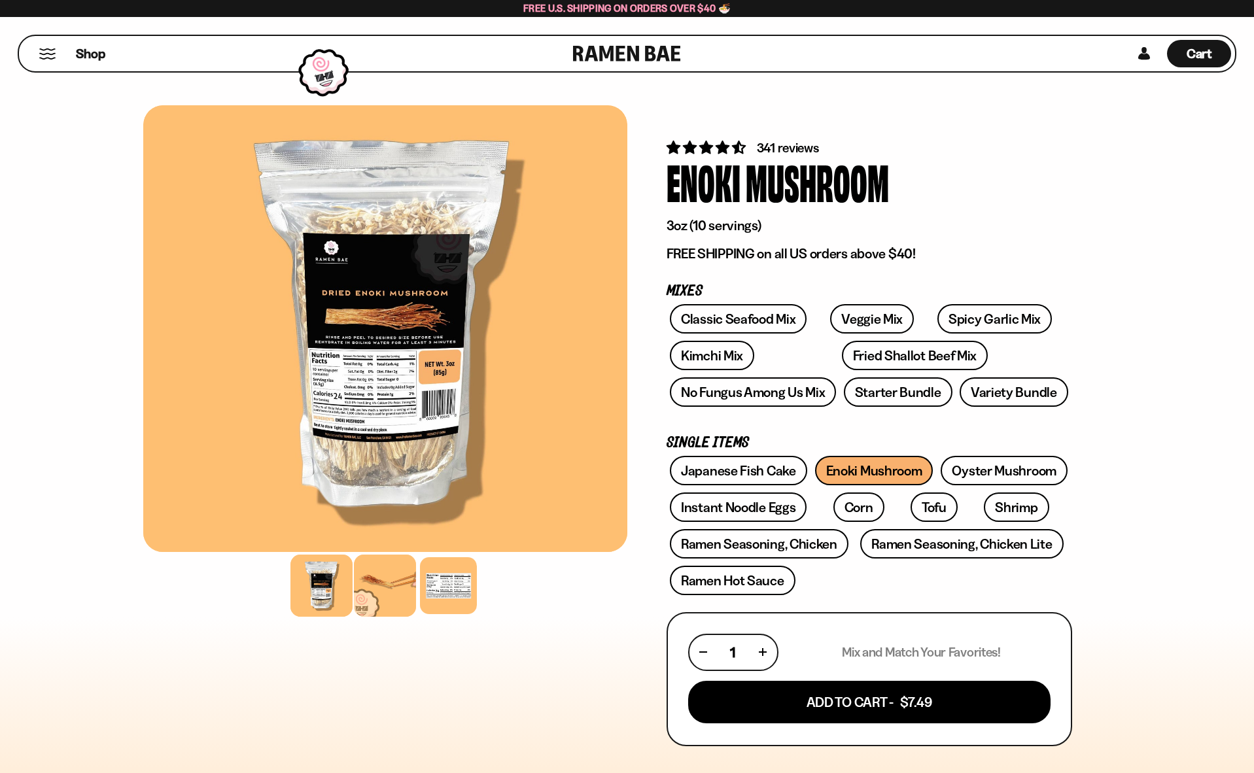
click at [404, 590] on div at bounding box center [385, 586] width 62 height 62
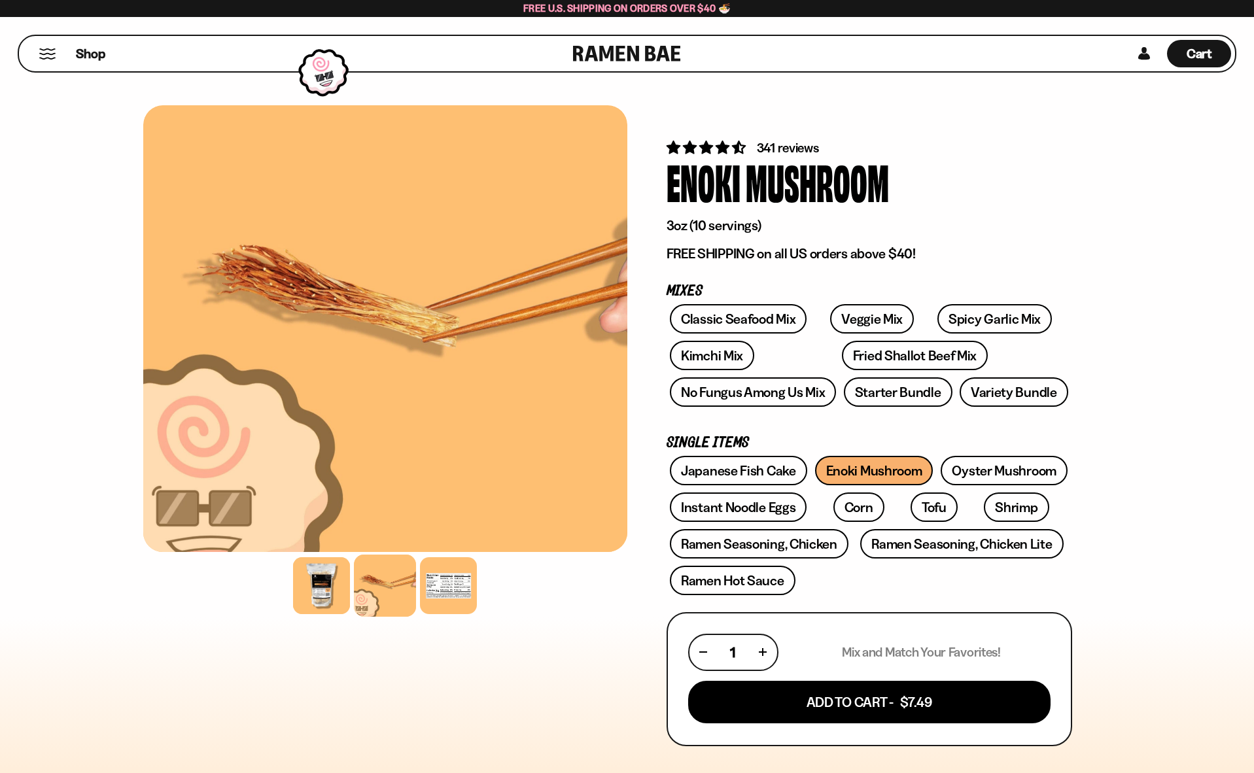
click at [417, 583] on div at bounding box center [385, 585] width 484 height 63
click at [430, 570] on div at bounding box center [448, 586] width 62 height 62
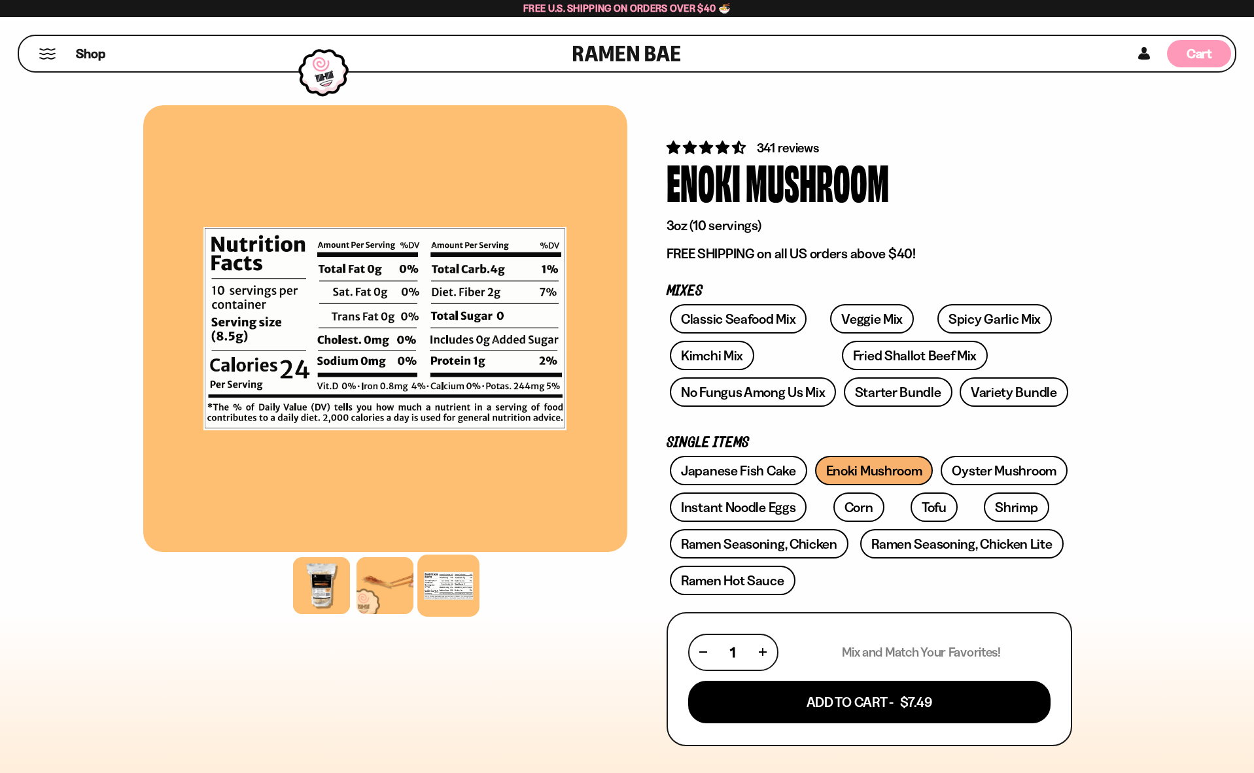
click at [1175, 58] on div "Cart D0381C2F-513E-4F90-8A41-6F0A75DCBAAA" at bounding box center [1199, 53] width 64 height 27
click at [1175, 58] on div "Cart D0381C2F-513E-4F90-8A41-6F0A75DCBAAA" at bounding box center [1179, 53] width 103 height 35
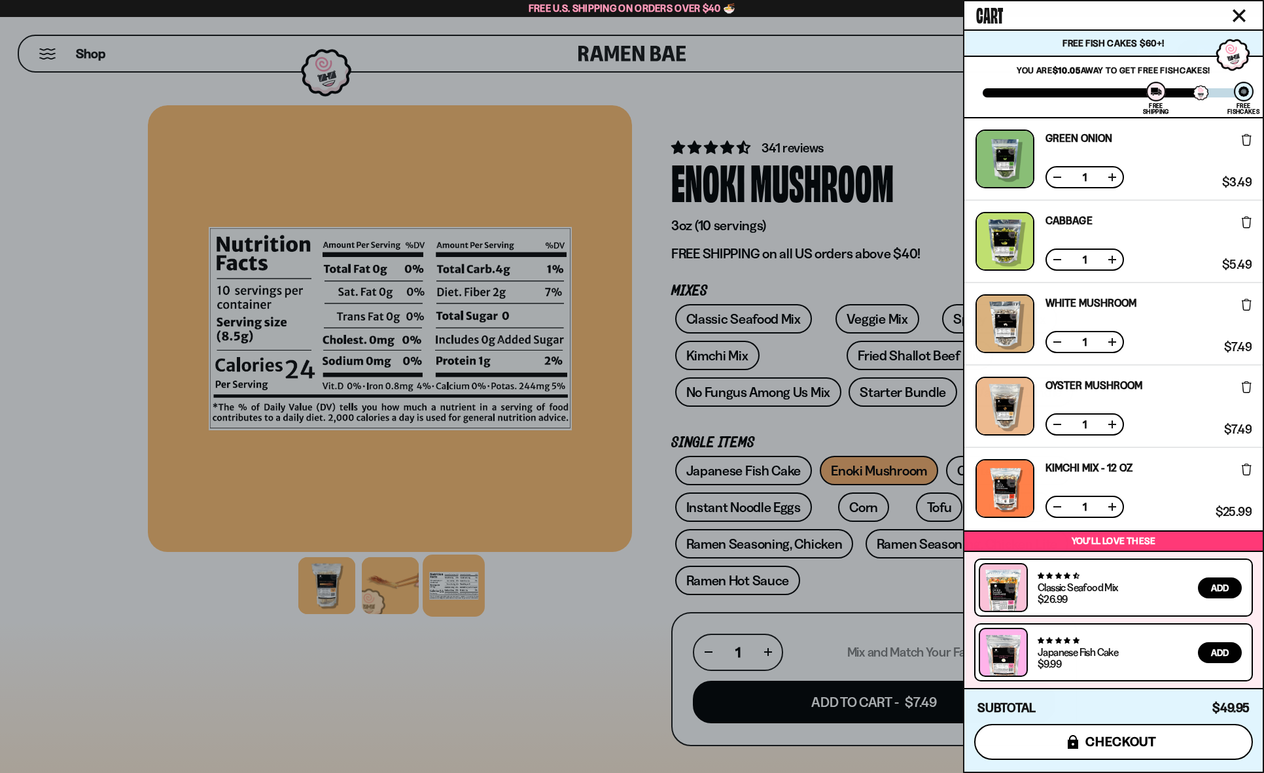
click at [1192, 751] on button "icons8-lock checkout" at bounding box center [1113, 742] width 279 height 36
